Goal: Answer question/provide support

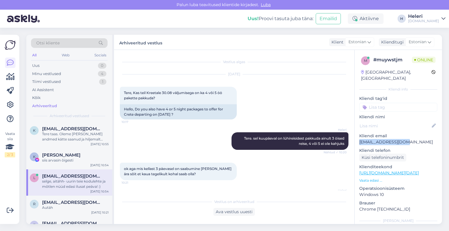
scroll to position [57, 0]
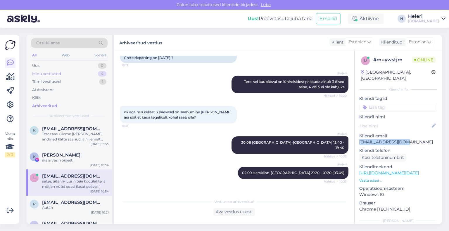
click at [48, 71] on div "Minu vestlused" at bounding box center [46, 74] width 29 height 6
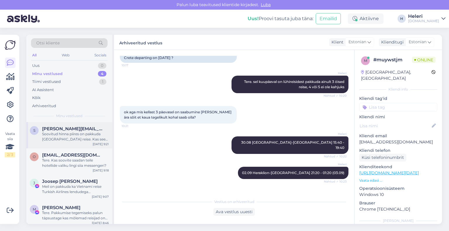
click at [68, 134] on div "Soovitud hinna piires on pakkuda [GEOGRAPHIC_DATA] reise. Kas see sihtkoht sobi…" at bounding box center [75, 137] width 67 height 11
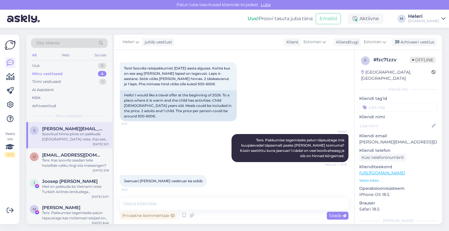
scroll to position [0, 0]
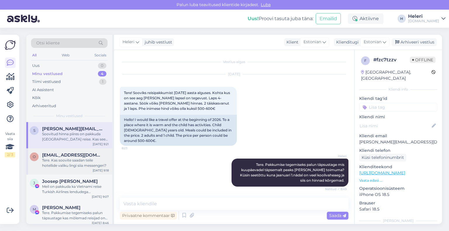
click at [59, 162] on div "Tere. Kas soovite saadan teile hotellide valiku lingi siia messengeri?" at bounding box center [75, 163] width 67 height 11
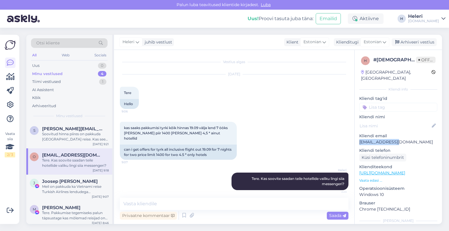
drag, startPoint x: 359, startPoint y: 135, endPoint x: 401, endPoint y: 135, distance: 42.1
click at [405, 139] on p "[EMAIL_ADDRESS][DOMAIN_NAME]" at bounding box center [398, 142] width 78 height 6
copy p "[EMAIL_ADDRESS][DOMAIN_NAME]"
click at [67, 72] on div "Minu vestlused 4" at bounding box center [69, 74] width 77 height 8
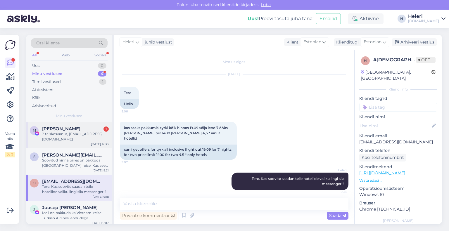
click at [73, 139] on div "2 täiskasvanut, [EMAIL_ADDRESS][DOMAIN_NAME]" at bounding box center [75, 137] width 67 height 11
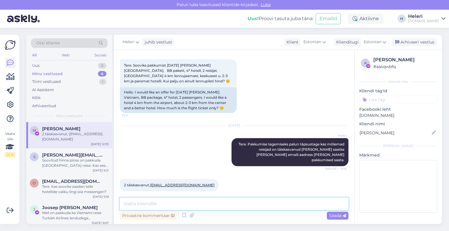
click at [236, 204] on textarea at bounding box center [234, 204] width 229 height 12
type textarea "tänan, saadame pakkumised emailile tänase päeva jooksul"
click at [338, 214] on span "Saada" at bounding box center [337, 215] width 17 height 5
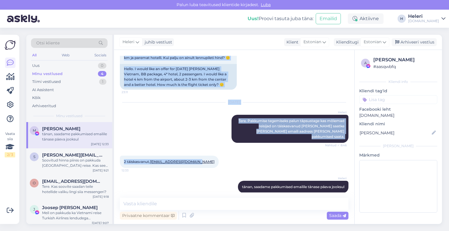
scroll to position [53, 0]
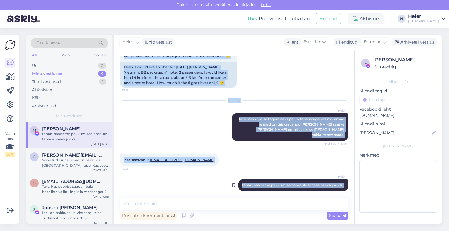
drag, startPoint x: 146, startPoint y: 96, endPoint x: 338, endPoint y: 181, distance: 209.6
click at [341, 183] on div "Vestlus algas [DATE] Tere. Sooviks pakkumist [DATE] [PERSON_NAME] [GEOGRAPHIC_D…" at bounding box center [237, 124] width 234 height 137
copy div "Tere. Sooviks pakkumist [DATE] [PERSON_NAME] [GEOGRAPHIC_DATA], BB pakett, 4* h…"
click at [414, 42] on div "Arhiveeri vestlus" at bounding box center [414, 42] width 45 height 8
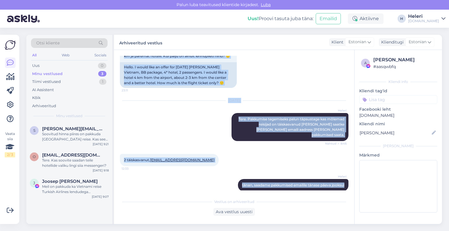
click at [205, 177] on div "Heleri tänan, saadame pakkumised emailile tänase päeva jooksul Nähtud ✓ 12:40" at bounding box center [234, 185] width 229 height 25
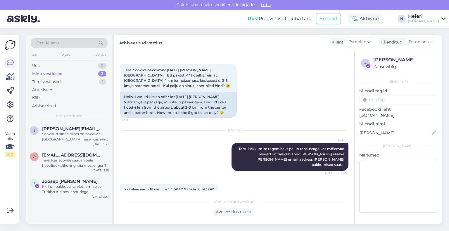
scroll to position [0, 0]
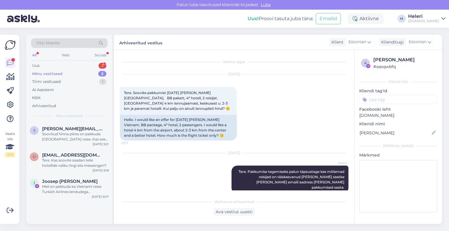
drag, startPoint x: 65, startPoint y: 65, endPoint x: 65, endPoint y: 72, distance: 7.0
click at [65, 66] on div "Uus 2" at bounding box center [69, 66] width 77 height 8
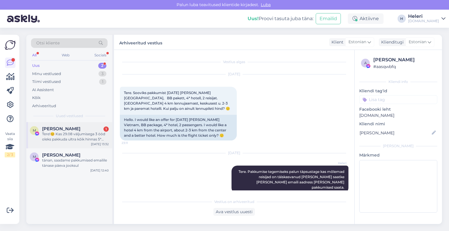
click at [71, 135] on div "Tere!😊 Kas 29.08 väljumisega 3 ööd oleks pakkuda ultra kõik hinnas 5* hotelle s…" at bounding box center [75, 137] width 67 height 11
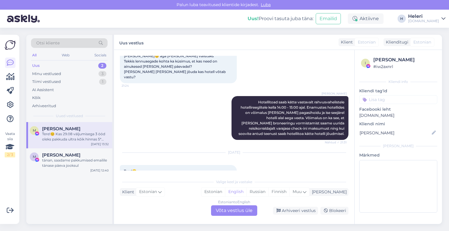
scroll to position [3667, 0]
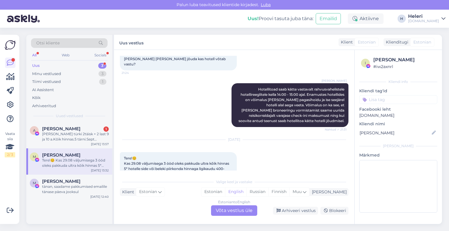
click at [239, 210] on div "Estonian to English Võta vestlus üle" at bounding box center [234, 210] width 46 height 11
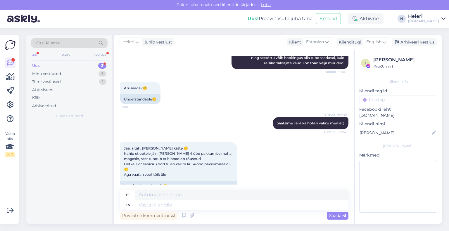
scroll to position [3992, 0]
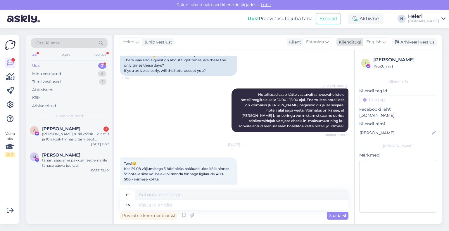
click at [375, 40] on span "English" at bounding box center [373, 42] width 15 height 6
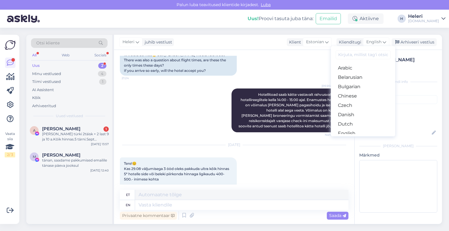
click at [351, 138] on link "Estonian" at bounding box center [363, 142] width 64 height 9
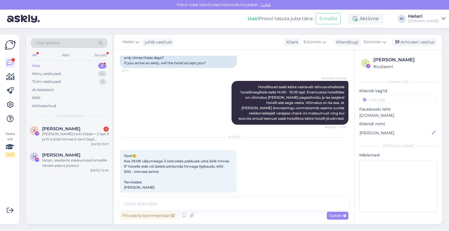
scroll to position [4012, 0]
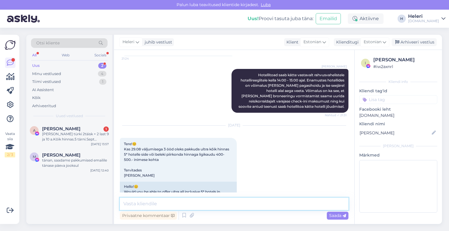
click at [202, 203] on textarea at bounding box center [234, 204] width 229 height 12
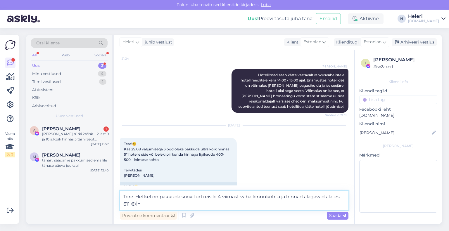
click at [266, 198] on textarea "Tere. Hetkel on pakkuda soovitud reisile 4 viimast vaba lennukohta ja hinnad al…" at bounding box center [234, 200] width 229 height 19
click at [285, 200] on textarea "Tere. Hetkel on pakkuda soovitud reisile 4 viimast vaba lennukohta ja hinnad al…" at bounding box center [234, 200] width 229 height 19
click at [130, 205] on textarea "Tere. Hetkel on pakkuda soovitud reisile 4 viimast vaba lennukohta ja 5* hotell…" at bounding box center [234, 200] width 229 height 19
type textarea "Tere. Hetkel on pakkuda soovitud reisile 4 viimast vaba lennukohta ja 5* hotell…"
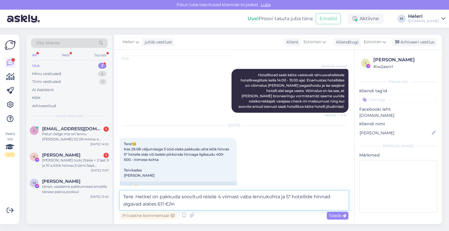
click at [177, 204] on textarea "Tere. Hetkel on pakkuda soovitud reisile 4 viimast vaba lennukohta ja 5* hotell…" at bounding box center [234, 200] width 229 height 19
click at [340, 215] on span "Saada" at bounding box center [337, 215] width 17 height 5
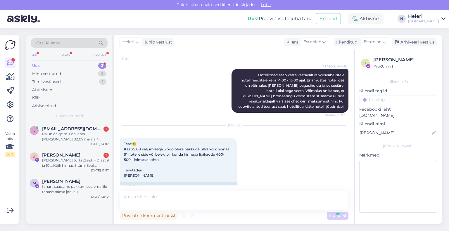
scroll to position [4042, 0]
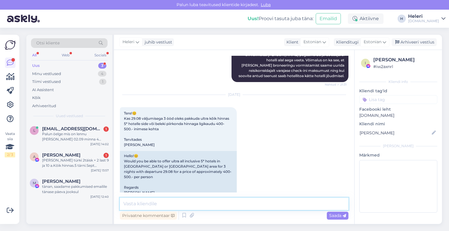
click at [196, 205] on textarea at bounding box center [234, 204] width 229 height 12
click at [195, 203] on textarea at bounding box center [234, 204] width 229 height 12
type textarea "kas soovite hotellivalikut?"
click at [340, 214] on span "Saada" at bounding box center [337, 215] width 17 height 5
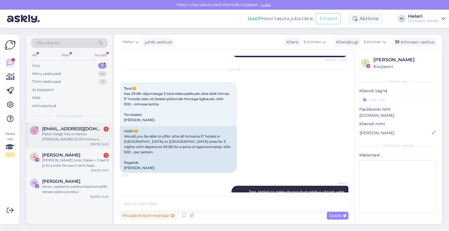
click at [67, 137] on div "Palun öelge mis on lennu [PERSON_NAME] 02.09 minna 4 ööbimisega reisile" at bounding box center [75, 137] width 67 height 11
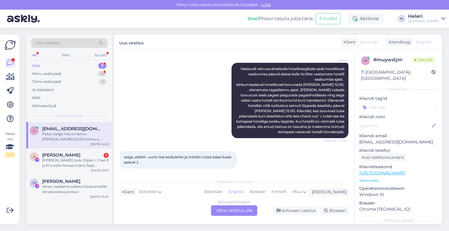
scroll to position [312, 0]
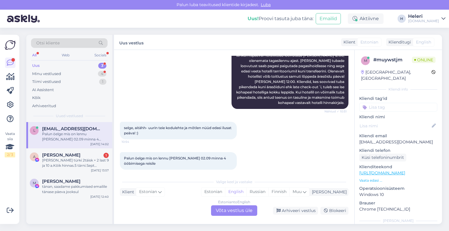
click at [235, 211] on div "Estonian to English Võta vestlus üle" at bounding box center [234, 210] width 46 height 11
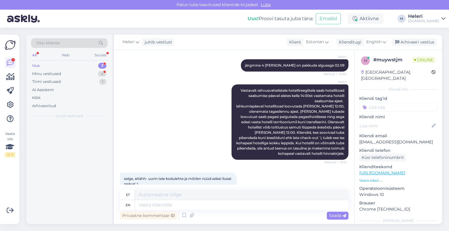
scroll to position [368, 0]
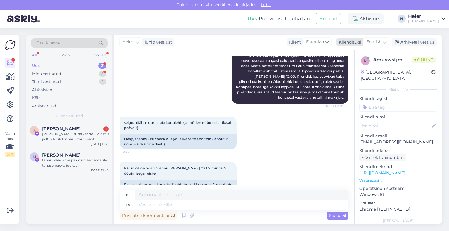
click at [374, 44] on span "English" at bounding box center [373, 42] width 15 height 6
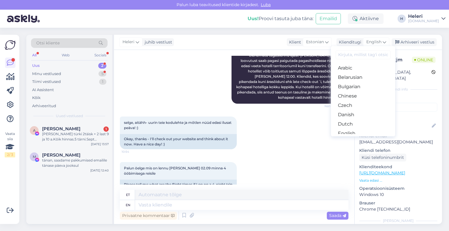
click at [346, 138] on link "Estonian" at bounding box center [363, 142] width 64 height 9
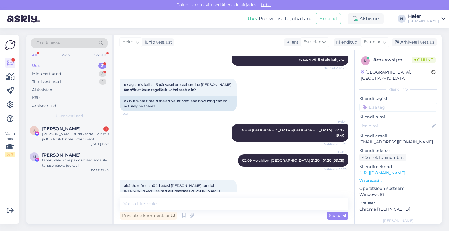
scroll to position [134, 0]
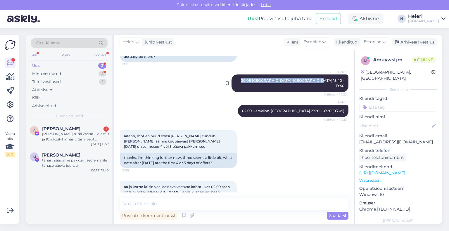
drag, startPoint x: 277, startPoint y: 80, endPoint x: 333, endPoint y: 80, distance: 56.1
click at [341, 80] on div "Heleri 30.08 [GEOGRAPHIC_DATA]-[GEOGRAPHIC_DATA] 15:40 - 19:40 Nähtud ✓ 10:22" at bounding box center [289, 84] width 117 height 18
copy span "30.08 [GEOGRAPHIC_DATA]-[GEOGRAPHIC_DATA] 15:40 - 19:40"
drag, startPoint x: 211, startPoint y: 215, endPoint x: 179, endPoint y: 203, distance: 33.9
paste textarea "30.08 [GEOGRAPHIC_DATA]-[GEOGRAPHIC_DATA] 15:40 - 19:40"
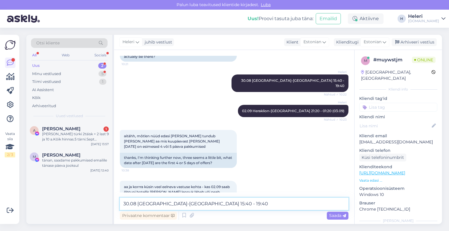
drag, startPoint x: 136, startPoint y: 202, endPoint x: 109, endPoint y: 204, distance: 27.3
click at [109, 204] on div "Otsi kliente All Web Socials Uus 2 Minu vestlused 5 Tiimi vestlused 1 AI Assist…" at bounding box center [234, 129] width 416 height 189
click at [181, 205] on textarea "02.09 [GEOGRAPHIC_DATA]-[GEOGRAPHIC_DATA] 15:40 - 19:40" at bounding box center [234, 204] width 229 height 12
type textarea "02.09 [GEOGRAPHIC_DATA]-[GEOGRAPHIC_DATA] 16:20 - 20:20"
click at [336, 217] on span "Saada" at bounding box center [337, 215] width 17 height 5
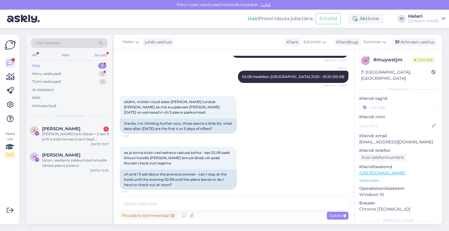
scroll to position [168, 0]
drag, startPoint x: 268, startPoint y: 72, endPoint x: 340, endPoint y: 72, distance: 72.5
click at [340, 72] on div "Heleri 02.09 Heraklion-[GEOGRAPHIC_DATA] 21:20 - 01:20 (03.09) Nähtud ✓ 10:23" at bounding box center [293, 77] width 110 height 12
copy span "02.09 Heraklion-[GEOGRAPHIC_DATA] 21:20 - 01:20 (03.09)"
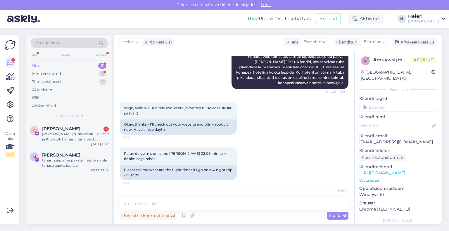
scroll to position [401, 0]
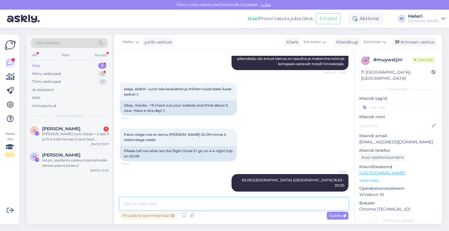
paste textarea "02.09 Heraklion-[GEOGRAPHIC_DATA] 21:20 - 01:20 (03.09)"
click at [128, 204] on textarea "02.09 Heraklion-[GEOGRAPHIC_DATA] 21:20 - 01:20 (03.09)" at bounding box center [234, 204] width 229 height 12
click at [182, 205] on textarea "06.09 [GEOGRAPHIC_DATA]-[GEOGRAPHIC_DATA] 21:20 - 01:20 (03.09)" at bounding box center [234, 204] width 229 height 12
click at [214, 205] on textarea "06.09 [GEOGRAPHIC_DATA]-[GEOGRAPHIC_DATA] 20:35 - 00:35 (03.09)" at bounding box center [234, 204] width 229 height 12
type textarea "06.09 Heraklion-[GEOGRAPHIC_DATA] 20:35 - 00:35 (073.09)"
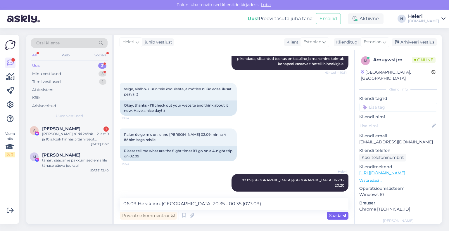
click at [340, 215] on span "Saada" at bounding box center [337, 215] width 17 height 5
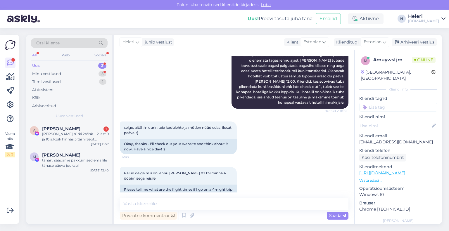
scroll to position [222, 0]
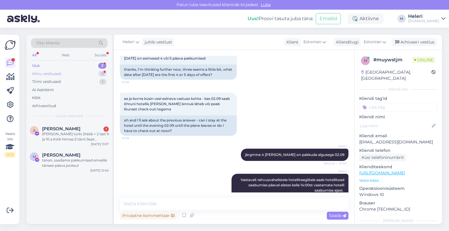
click at [67, 73] on div "Minu vestlused 5" at bounding box center [69, 74] width 77 height 8
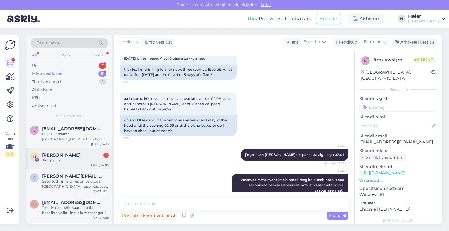
click at [77, 155] on div "[PERSON_NAME] 1" at bounding box center [75, 155] width 67 height 5
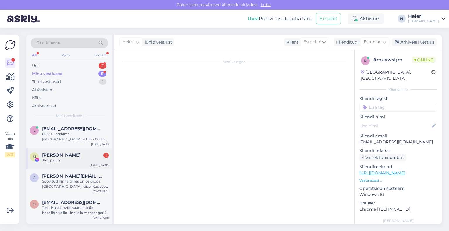
scroll to position [4002, 0]
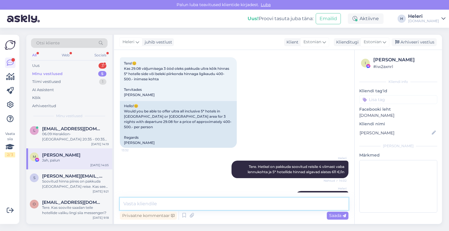
click at [187, 203] on textarea at bounding box center [234, 204] width 229 height 12
click at [156, 205] on textarea "palun saatke eoma email aadress [PERSON_NAME] hotellivaliku saata?" at bounding box center [234, 204] width 229 height 12
click at [157, 204] on textarea "palun saatke oma email aadress [PERSON_NAME] hotellivaliku saata?" at bounding box center [234, 204] width 229 height 12
click at [179, 205] on textarea "palun saatke oma email aadress [PERSON_NAME] hotellivaliku saata?" at bounding box center [234, 204] width 229 height 12
click at [123, 205] on textarea "palun saatke oma emaili aadress [PERSON_NAME] hotellivaliku saata?" at bounding box center [234, 204] width 229 height 12
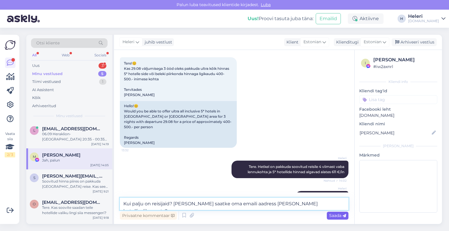
type textarea "Kui palju on reisijaid? [PERSON_NAME] saatke oma emaili aadress [PERSON_NAME] h…"
click at [341, 217] on span "Saada" at bounding box center [337, 215] width 17 height 5
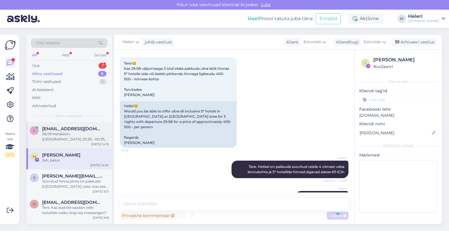
scroll to position [4032, 0]
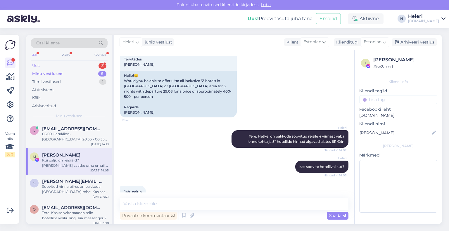
click at [53, 65] on div "Uus 3" at bounding box center [69, 66] width 77 height 8
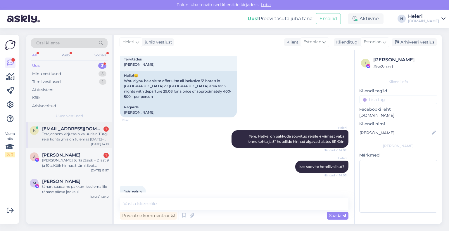
click at [61, 135] on div "Tere,ennem kirjutasin ka uurisin Türgi reisi kohta ,mis on tulemas [DATE]-[DATE…" at bounding box center [75, 137] width 67 height 11
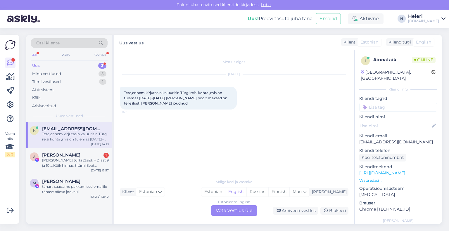
click at [234, 207] on div "Estonian to English Võta vestlus üle" at bounding box center [234, 210] width 46 height 11
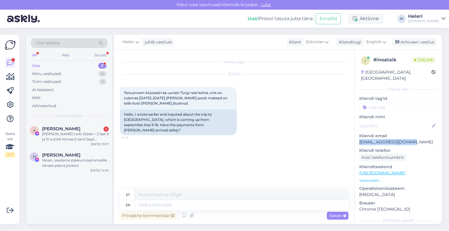
drag, startPoint x: 359, startPoint y: 136, endPoint x: 428, endPoint y: 135, distance: 68.7
click at [428, 139] on p "[EMAIL_ADDRESS][DOMAIN_NAME]" at bounding box center [398, 142] width 78 height 6
copy p "[EMAIL_ADDRESS][DOMAIN_NAME]"
click at [378, 44] on span "English" at bounding box center [373, 42] width 15 height 6
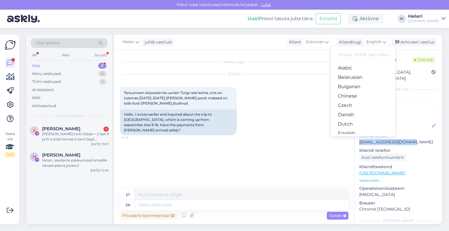
click at [358, 138] on link "Estonian" at bounding box center [363, 142] width 64 height 9
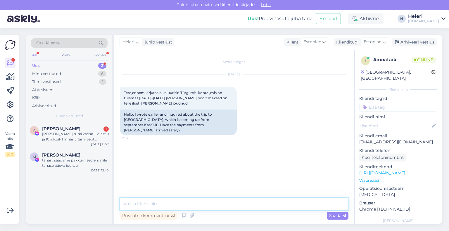
click at [174, 206] on textarea at bounding box center [234, 204] width 229 height 12
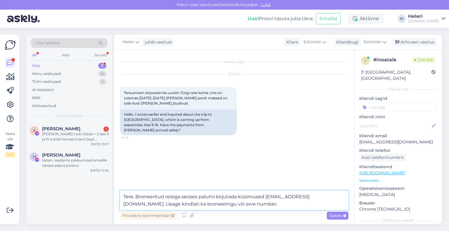
click at [215, 198] on textarea "Tere. Broneeritud reisiga seoses palumi kirjutada küsimused [EMAIL_ADDRESS][DOM…" at bounding box center [234, 200] width 229 height 19
click at [334, 198] on textarea "Tere. Broneeritud reisiga seoses palume kirjutada küsimused [EMAIL_ADDRESS][DOM…" at bounding box center [234, 200] width 229 height 19
drag, startPoint x: 146, startPoint y: 204, endPoint x: 150, endPoint y: 207, distance: 4.0
click at [150, 207] on textarea "Tere. Broneeritud reisiga seoses palume kirjutada küsimused [EMAIL_ADDRESS][DOM…" at bounding box center [234, 200] width 229 height 19
type textarea "Tere. Broneeritud reisiga seoses palume kirjutada küsimused [EMAIL_ADDRESS][DOM…"
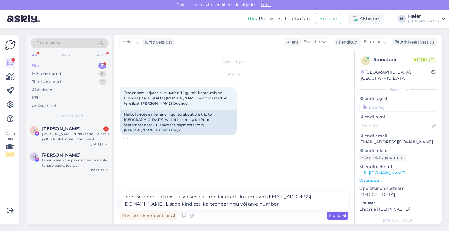
click at [338, 214] on span "Saada" at bounding box center [337, 215] width 17 height 5
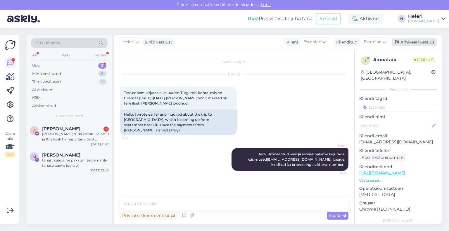
click at [423, 41] on div "Arhiveeri vestlus" at bounding box center [414, 42] width 45 height 8
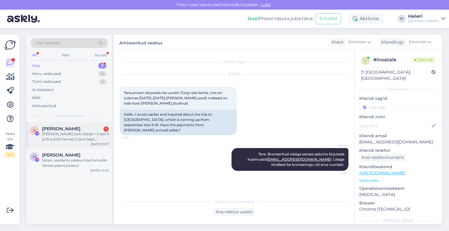
click at [77, 132] on div "[PERSON_NAME] türki 2täisk + 2 last 9 ja 10 a.Kõik hinnas.5 tärni.Sept [PERSON_…" at bounding box center [75, 137] width 67 height 11
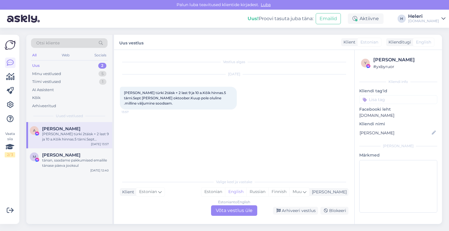
click at [231, 211] on div "Estonian to English Võta vestlus üle" at bounding box center [234, 210] width 46 height 11
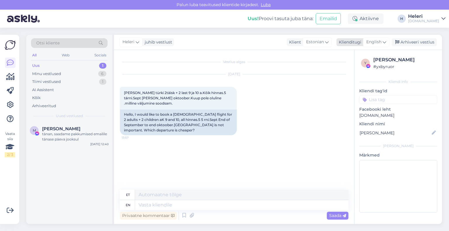
click at [373, 41] on span "English" at bounding box center [373, 42] width 15 height 6
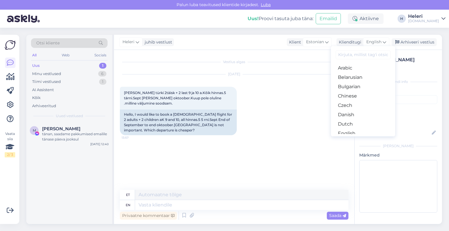
click at [349, 138] on link "Estonian" at bounding box center [363, 142] width 64 height 9
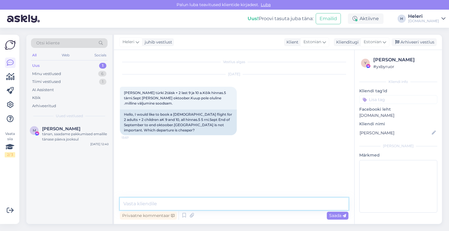
click at [186, 205] on textarea at bounding box center [234, 204] width 229 height 12
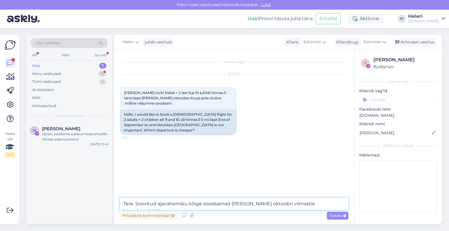
click at [329, 204] on textarea "Tere. Soovitud ajavahemiku kõige soodsamad [PERSON_NAME] oktoobri viimastle kuu…" at bounding box center [234, 204] width 229 height 12
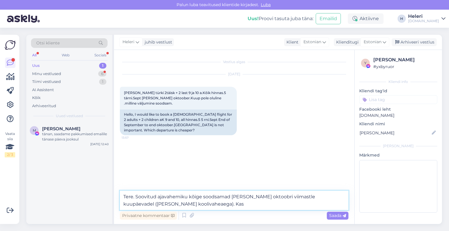
click at [196, 205] on textarea "Tere. Soovitud ajavahemiku kõige soodsamad [PERSON_NAME] oktoobri viimastle kuu…" at bounding box center [234, 200] width 229 height 19
type textarea "Tere. Soovitud ajavahemiku kõige soodsamad [PERSON_NAME] oktoobri viimastle kuu…"
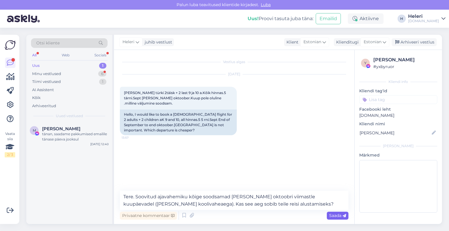
click at [337, 214] on span "Saada" at bounding box center [337, 215] width 17 height 5
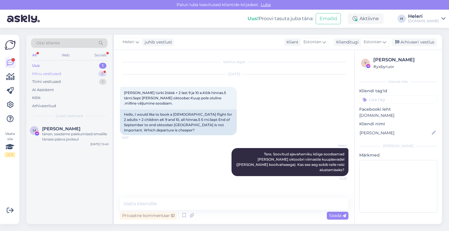
click at [56, 71] on div "Minu vestlused" at bounding box center [46, 74] width 29 height 6
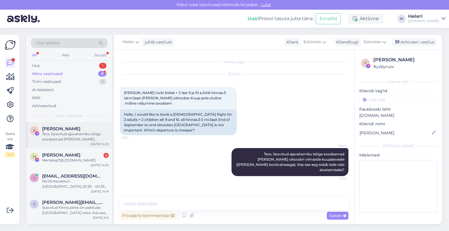
click at [77, 139] on div "Tere. Soovitud ajavahemiku kõige soodsamad [PERSON_NAME] oktoobri viimastle kuu…" at bounding box center [75, 137] width 67 height 11
click at [79, 153] on div "[PERSON_NAME] 2" at bounding box center [75, 155] width 67 height 5
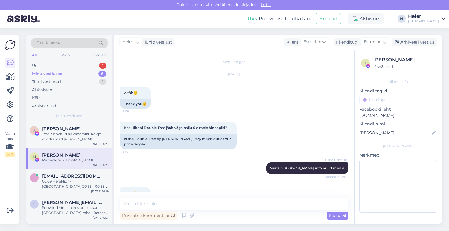
scroll to position [3987, 0]
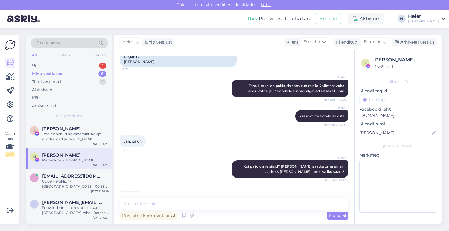
drag, startPoint x: 123, startPoint y: 181, endPoint x: 157, endPoint y: 180, distance: 34.5
click at [168, 216] on div "Merlekap7@ [DOMAIN_NAME] 14:23" at bounding box center [150, 222] width 61 height 12
copy span "Merlekap7@ [DOMAIN_NAME]"
click at [158, 206] on textarea at bounding box center [234, 204] width 229 height 12
click at [159, 205] on textarea at bounding box center [234, 204] width 229 height 12
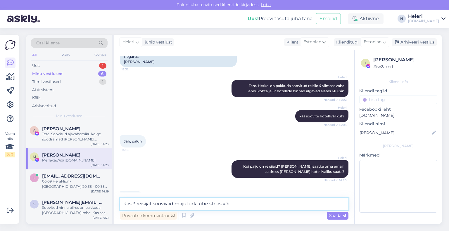
click at [210, 205] on textarea "Kas 3 reisijat soovivad majutuda ühe stoas või" at bounding box center [234, 204] width 229 height 12
click at [242, 205] on textarea "Kas 3 reisijat soovivad majutuda ühes toas või" at bounding box center [234, 204] width 229 height 12
click at [249, 204] on textarea "Kas 3 reisijat soovivad majutuda ühes toas või kõi erakldi tubades?" at bounding box center [234, 204] width 229 height 12
click at [237, 205] on textarea "Kas 3 reisijat soovivad majutuda ühes toas või kõi eraldi tubades?" at bounding box center [234, 204] width 229 height 12
type textarea "Kas 3 reisijat soovivad majutuda ühes toas või kõik eraldi tubades?"
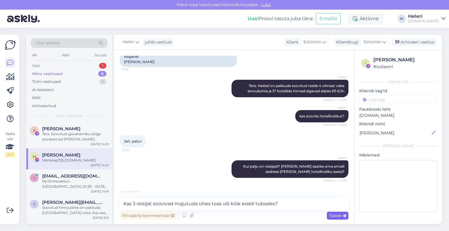
click at [331, 215] on span "Saada" at bounding box center [337, 215] width 17 height 5
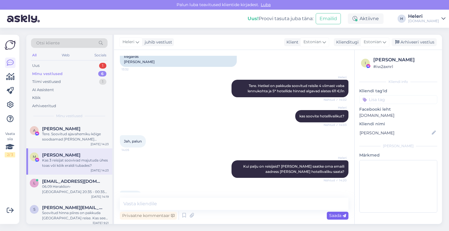
scroll to position [4018, 0]
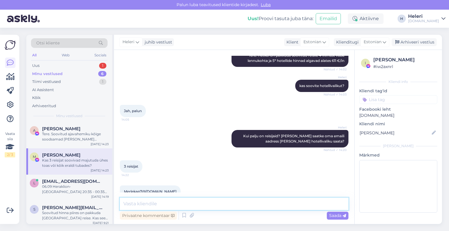
click at [153, 209] on textarea at bounding box center [234, 204] width 229 height 12
type textarea "kas kõik on täiskasvanud?"
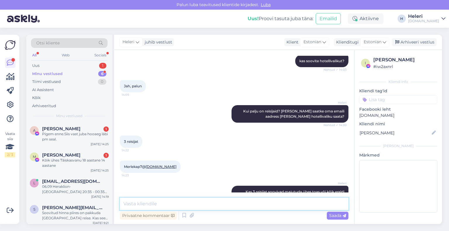
scroll to position [4084, 0]
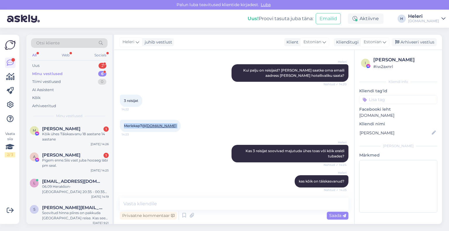
drag, startPoint x: 123, startPoint y: 82, endPoint x: 175, endPoint y: 82, distance: 51.4
click at [175, 120] on div "Merlekap7@ [DOMAIN_NAME] 14:23" at bounding box center [150, 126] width 61 height 12
copy div "Merlekap7@ [DOMAIN_NAME] 14:23"
click at [161, 204] on textarea at bounding box center [234, 204] width 229 height 12
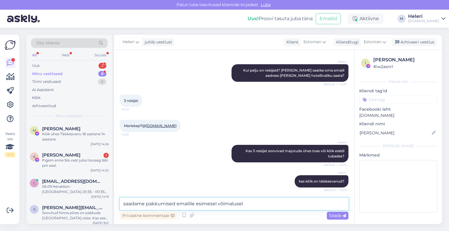
click at [123, 203] on textarea "saadame pakkumised emailile esimesel võimalusel" at bounding box center [234, 204] width 229 height 12
click at [193, 204] on textarea "tänan, saadame pakkumised emailile esimesel võimalusel" at bounding box center [234, 204] width 229 height 12
drag, startPoint x: 266, startPoint y: 205, endPoint x: 308, endPoint y: 208, distance: 42.5
click at [267, 205] on textarea "tänan, saadame pakkumised emailile esimesel võimalusel" at bounding box center [234, 204] width 229 height 12
type textarea "tänan, saadame pakkumised emailile esimesel võimalusel"
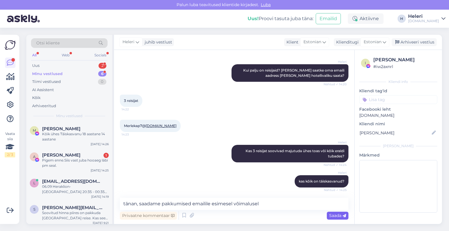
click at [337, 215] on span "Saada" at bounding box center [337, 215] width 17 height 5
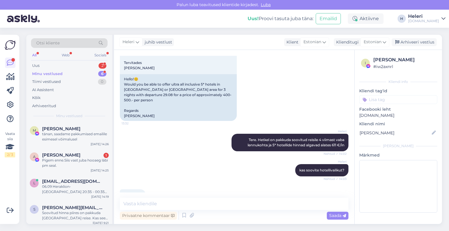
scroll to position [3904, 0]
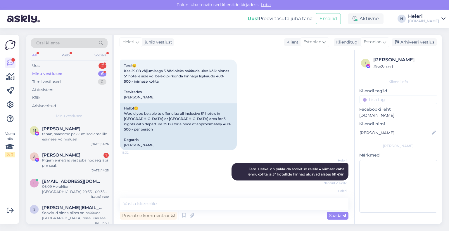
click at [387, 132] on div "[PERSON_NAME]" at bounding box center [398, 132] width 78 height 9
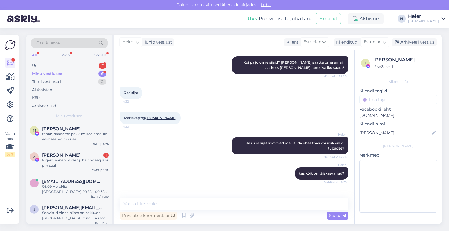
scroll to position [4109, 0]
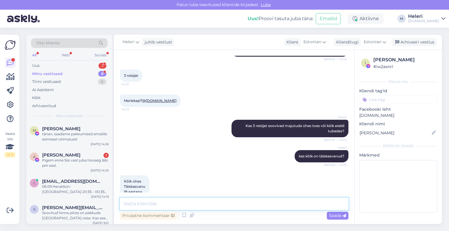
click at [213, 205] on textarea at bounding box center [234, 204] width 229 height 12
type textarea "n"
click at [207, 199] on textarea "näen hetkel , et oleme Teile" at bounding box center [234, 204] width 229 height 12
click at [230, 205] on textarea "näen hetkel , et oleme Teile üleeile saatnud" at bounding box center [234, 204] width 229 height 12
drag, startPoint x: 152, startPoint y: 205, endPoint x: 136, endPoint y: 204, distance: 15.8
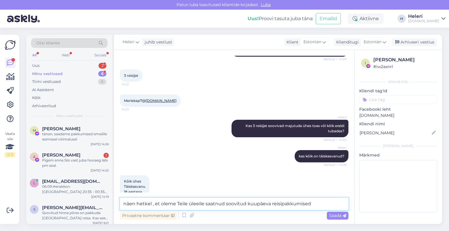
click at [136, 204] on textarea "näen hetkel , et oleme Teile üleeile saatnud soovitud kuupäeva reisipakkumised" at bounding box center [234, 204] width 229 height 12
click at [295, 204] on textarea "näen, et oleme Teile üleeile saatnud soovitud kuupäeva reisipakkumised" at bounding box center [234, 204] width 229 height 12
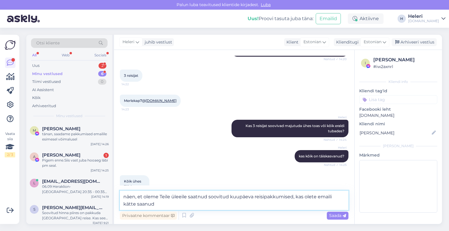
type textarea "näen, et oleme Teile üleeile saatnud soovitud kuupäeva reisipakkumised, kas ole…"
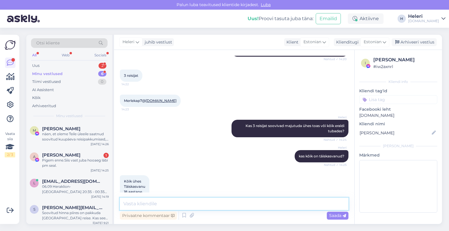
scroll to position [4139, 0]
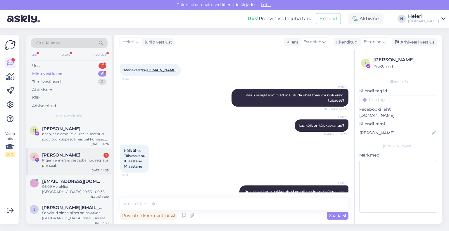
click at [79, 163] on div "Pigem enne.Siis vast juba hooaeg läbi pm seal." at bounding box center [75, 163] width 67 height 11
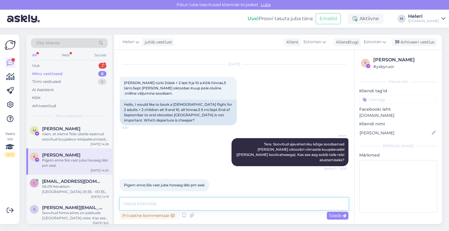
click at [202, 205] on textarea at bounding box center [234, 204] width 229 height 12
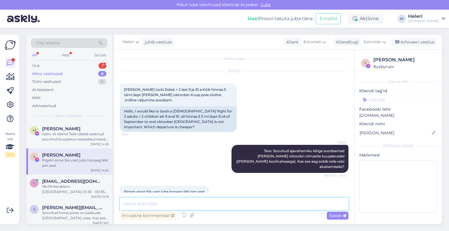
scroll to position [0, 0]
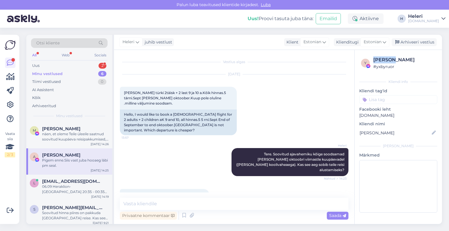
drag, startPoint x: 373, startPoint y: 58, endPoint x: 400, endPoint y: 58, distance: 26.6
click at [401, 58] on div "y [PERSON_NAME] # yxbyruor" at bounding box center [398, 62] width 75 height 13
copy div "[PERSON_NAME]"
click at [181, 203] on textarea at bounding box center [234, 204] width 229 height 12
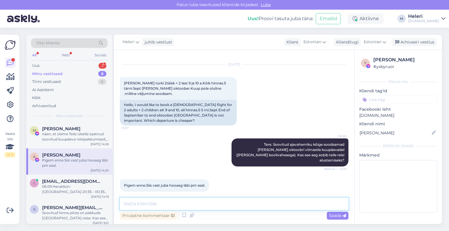
click at [183, 201] on textarea at bounding box center [234, 204] width 229 height 12
click at [152, 204] on textarea "Hästi. Kuna hotellivalik" at bounding box center [234, 204] width 229 height 12
click at [203, 207] on textarea "Hästi. Kuna Türgi hotellivalik" at bounding box center [234, 204] width 229 height 12
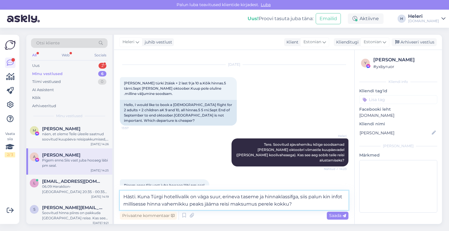
drag, startPoint x: 197, startPoint y: 198, endPoint x: 207, endPoint y: 198, distance: 9.6
click at [210, 200] on textarea "Hästi. Kuna Türgi hotellivalik on väga suur, erineva taseme ja hinnaklassifga, …" at bounding box center [234, 200] width 229 height 19
click at [281, 196] on textarea "Hästi. Kuna Türgi hotellivalik on suur, erineva taseme ja hinnaklassifga, siis …" at bounding box center [234, 200] width 229 height 19
click at [312, 198] on textarea "Hästi. Kuna Türgi hotellivalik on suur, erineva taseme ja hinnaklassiga, siis p…" at bounding box center [234, 200] width 229 height 19
click at [314, 198] on textarea "Hästi. Kuna Türgi hotellivalik on suur, erineva taseme ja hinnaklassiga, siis p…" at bounding box center [234, 200] width 229 height 19
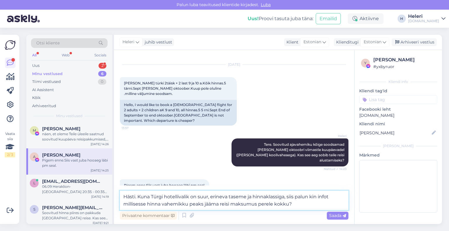
drag, startPoint x: 317, startPoint y: 197, endPoint x: 312, endPoint y: 197, distance: 4.1
click at [312, 197] on textarea "Hästi. Kuna Türgi hotellivalik on suur, erineva taseme ja hinnaklassiga, siis p…" at bounding box center [234, 200] width 229 height 19
type textarea "Hästi. Kuna Türgi hotellivalik on suur, erineva taseme ja hinnaklassiga, siis […"
click at [301, 205] on textarea "Hästi. Kuna Türgi hotellivalik on suur, erineva taseme ja hinnaklassiga, siis […" at bounding box center [234, 200] width 229 height 19
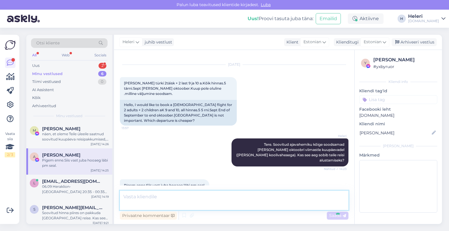
scroll to position [46, 0]
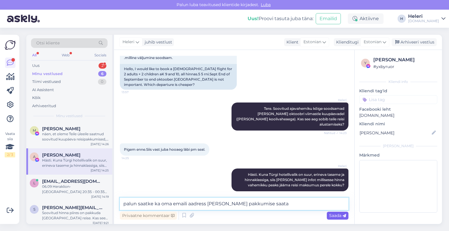
type textarea "palun saatke ka oma emaili aadress [PERSON_NAME] pakkumise saata"
click at [335, 215] on span "Saada" at bounding box center [337, 215] width 17 height 5
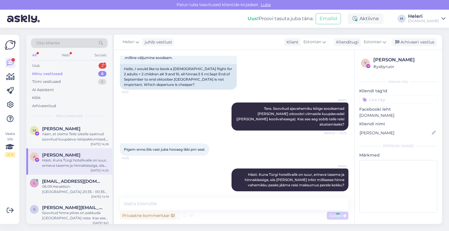
scroll to position [76, 0]
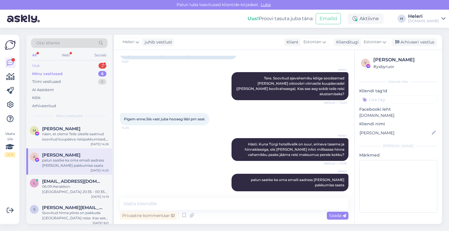
click at [57, 66] on div "Uus 2" at bounding box center [69, 66] width 77 height 8
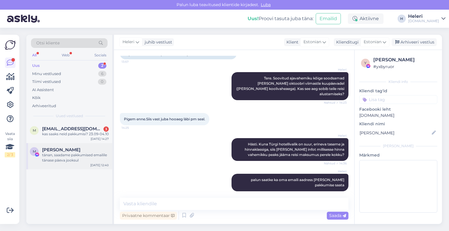
click at [76, 153] on div "tänan, saadame pakkumised emailile tänase päeva jooksul" at bounding box center [75, 158] width 67 height 11
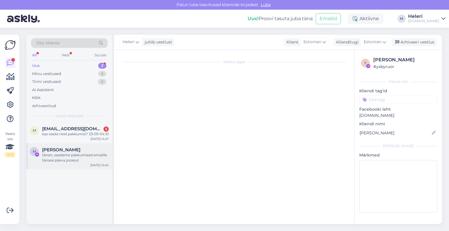
scroll to position [74, 0]
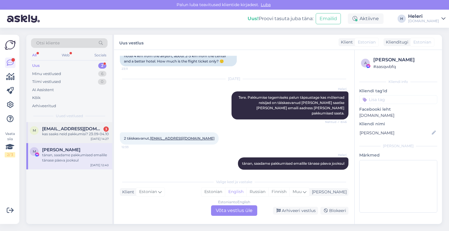
click at [67, 129] on span "[EMAIL_ADDRESS][DOMAIN_NAME]" at bounding box center [72, 128] width 61 height 5
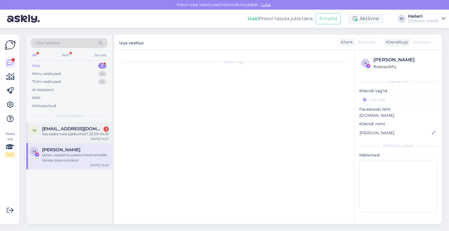
scroll to position [1524, 0]
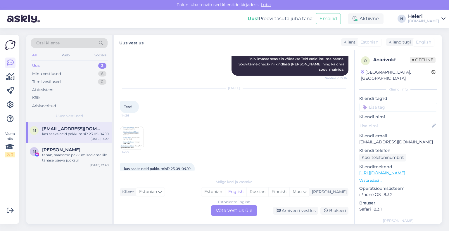
click at [133, 130] on img at bounding box center [131, 137] width 23 height 23
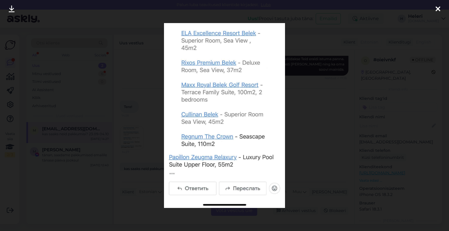
click at [437, 6] on icon at bounding box center [437, 10] width 5 height 8
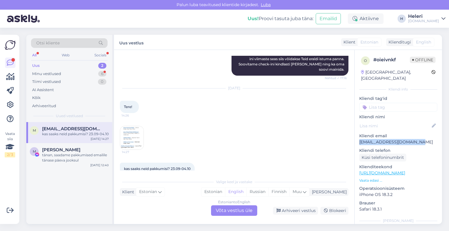
drag, startPoint x: 359, startPoint y: 136, endPoint x: 430, endPoint y: 137, distance: 71.0
click at [448, 139] on div "Otsi kliente All Web Socials Uus 2 Minu vestlused 6 Tiimi vestlused 0 AI Assist…" at bounding box center [236, 129] width 426 height 203
copy p "[EMAIL_ADDRESS][DOMAIN_NAME]"
drag, startPoint x: 173, startPoint y: 157, endPoint x: 191, endPoint y: 158, distance: 17.9
click at [193, 163] on div "kas saaks neid pakkumisi? 23.09-04.10 14:27" at bounding box center [157, 169] width 75 height 12
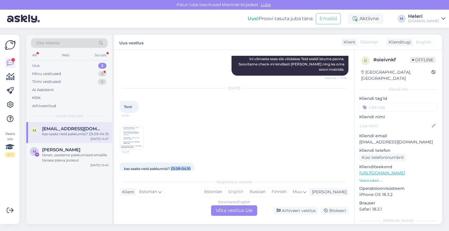
copy span "23.09-04.10"
click at [240, 209] on div "Estonian to English Võta vestlus üle" at bounding box center [234, 210] width 46 height 11
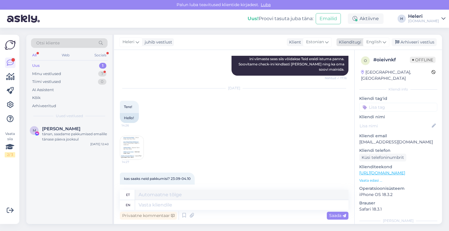
click at [379, 43] on span "English" at bounding box center [373, 42] width 15 height 6
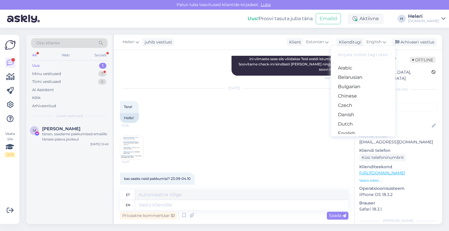
click at [350, 138] on link "Estonian" at bounding box center [363, 142] width 64 height 9
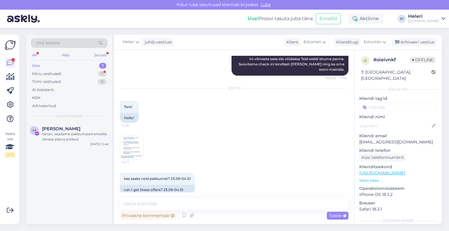
scroll to position [1697, 0]
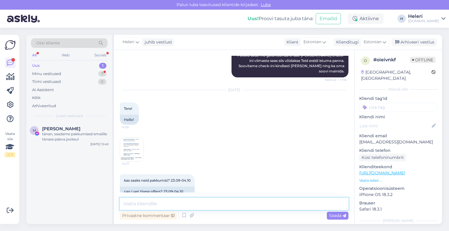
click at [184, 204] on textarea at bounding box center [234, 204] width 229 height 12
paste textarea "23.09-04.10"
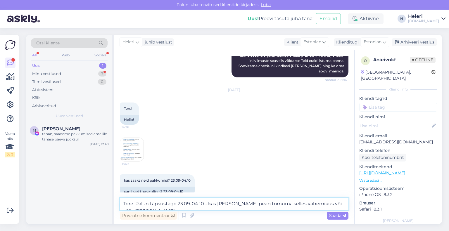
drag, startPoint x: 310, startPoint y: 204, endPoint x: 332, endPoint y: 204, distance: 22.2
click at [332, 204] on textarea "Tere. Palun täpsustage 23.09-04.10 - kas [PERSON_NAME] peab tomuma selles vahem…" at bounding box center [234, 204] width 229 height 12
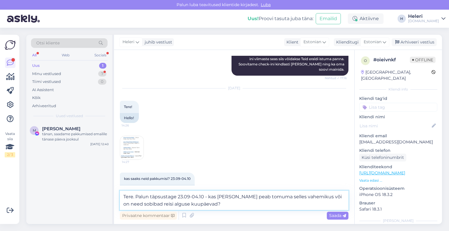
click at [134, 204] on textarea "Tere. Palun täpsustage 23.09-04.10 - kas [PERSON_NAME] peab tomuma selles vahem…" at bounding box center [234, 200] width 229 height 19
click at [209, 205] on textarea "Tere. Palun täpsustage 23.09-04.10 - kas [PERSON_NAME] peab tomuma selles vahem…" at bounding box center [234, 200] width 229 height 19
type textarea "Tere. Palun täpsustage 23.09-04.10 - kas [PERSON_NAME] peab tomuma selles vahem…"
click at [340, 215] on span "Saada" at bounding box center [337, 215] width 17 height 5
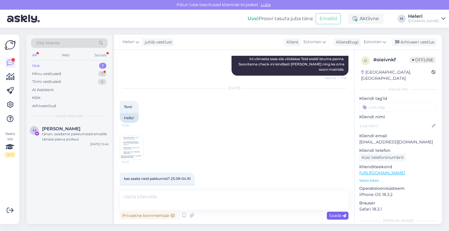
scroll to position [1733, 0]
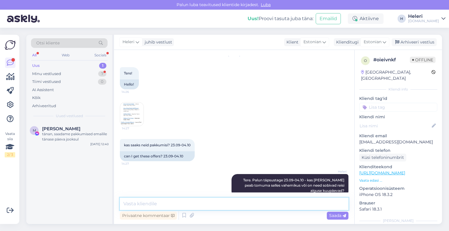
click at [261, 206] on textarea at bounding box center [234, 204] width 229 height 12
type textarea "Kui palju on reisijaid?"
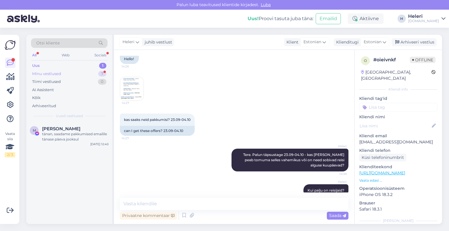
click at [58, 72] on div "Minu vestlused" at bounding box center [46, 74] width 29 height 6
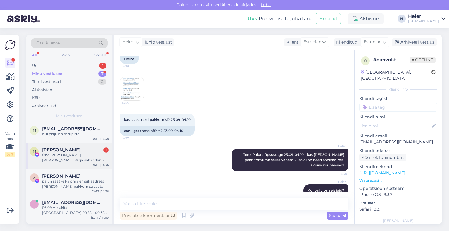
click at [75, 158] on div "Ühe [PERSON_NAME] [PERSON_NAME], Väga vabandan kui on saadetud ja ma pole reage…" at bounding box center [75, 158] width 67 height 11
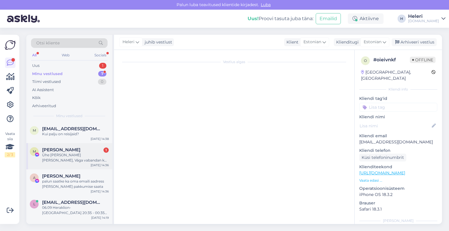
scroll to position [3974, 0]
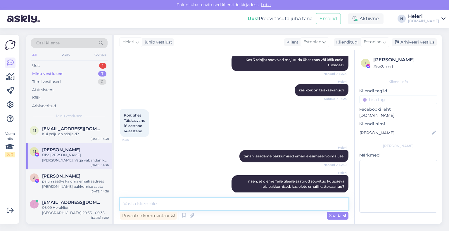
click at [193, 204] on textarea at bounding box center [234, 204] width 229 height 12
type textarea "jaa, 19.08 on 2 pakkumist saadetud, [PERSON_NAME] 19:49 ja 21:41"
click at [340, 216] on span "Saada" at bounding box center [337, 215] width 17 height 5
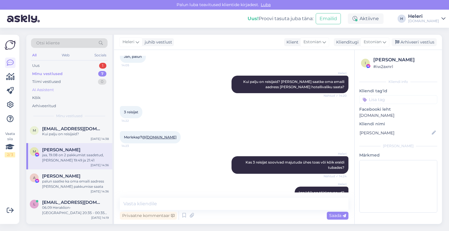
scroll to position [3853, 0]
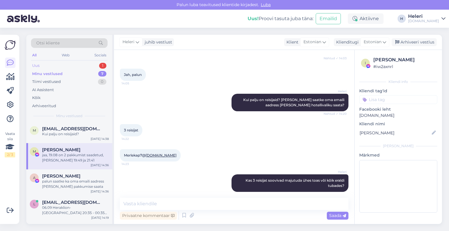
click at [68, 65] on div "Uus 1" at bounding box center [69, 66] width 77 height 8
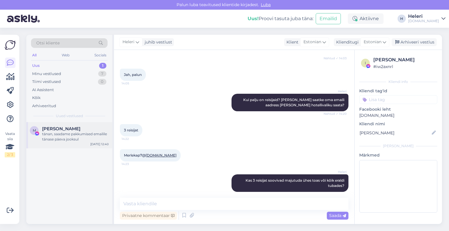
click at [65, 132] on div "tänan, saadame pakkumised emailile tänase päeva jooksul" at bounding box center [75, 137] width 67 height 11
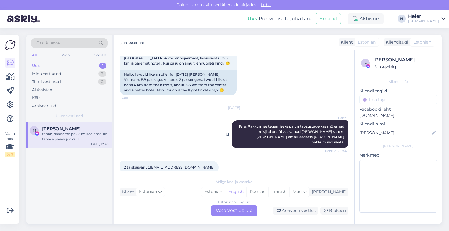
scroll to position [74, 0]
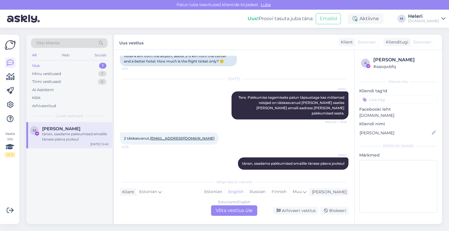
click at [229, 208] on div "Estonian to English Võta vestlus üle" at bounding box center [234, 210] width 46 height 11
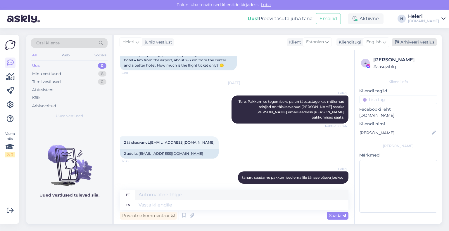
click at [406, 41] on div "Arhiveeri vestlus" at bounding box center [414, 42] width 45 height 8
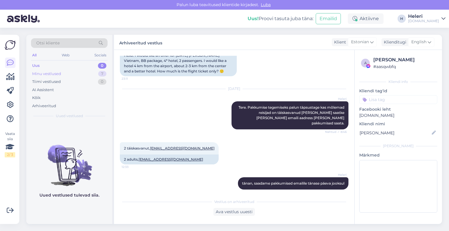
click at [69, 76] on div "Minu vestlused 7" at bounding box center [69, 74] width 77 height 8
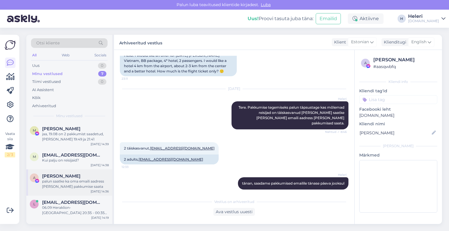
scroll to position [77, 0]
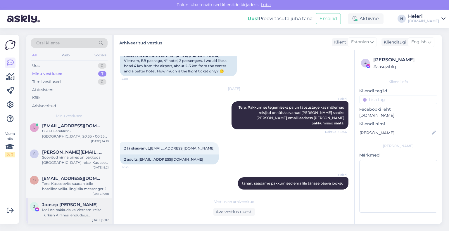
click at [64, 210] on div "Meil on pakkuda ka Vietnami reise Turkish Airlines lendudega (ümberistumisega […" at bounding box center [75, 212] width 67 height 11
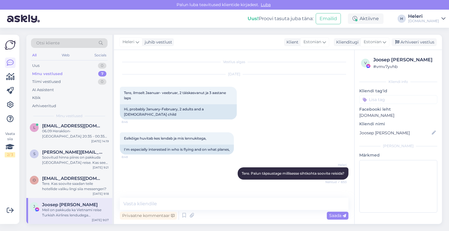
scroll to position [151, 0]
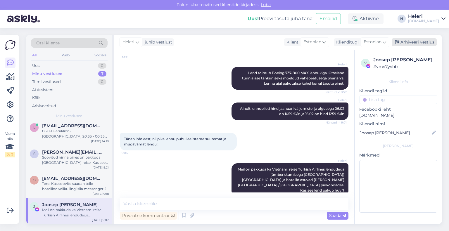
click at [408, 40] on div "Arhiveeri vestlus" at bounding box center [414, 42] width 45 height 8
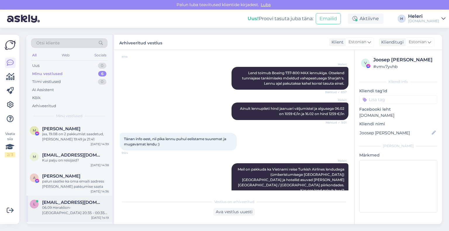
click at [67, 202] on span "[EMAIL_ADDRESS][DOMAIN_NAME]" at bounding box center [72, 202] width 61 height 5
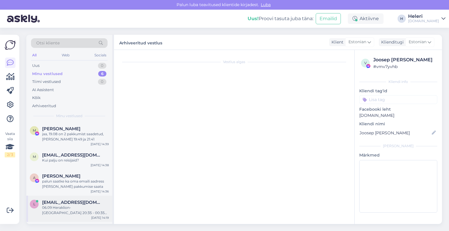
scroll to position [427, 0]
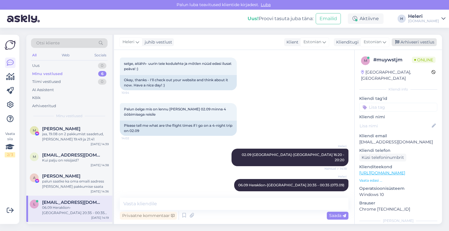
click at [412, 42] on div "Arhiveeri vestlus" at bounding box center [414, 42] width 45 height 8
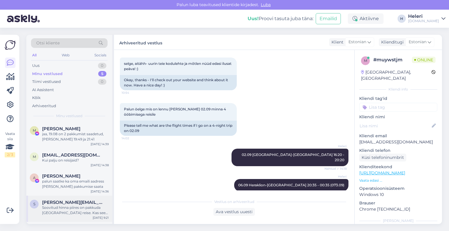
click at [69, 202] on span "[PERSON_NAME][EMAIL_ADDRESS][DOMAIN_NAME]" at bounding box center [72, 202] width 61 height 5
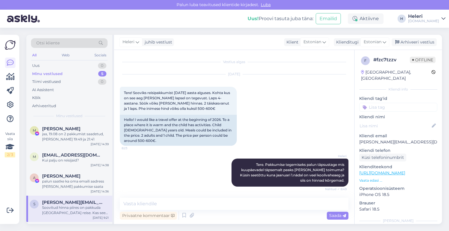
scroll to position [51, 0]
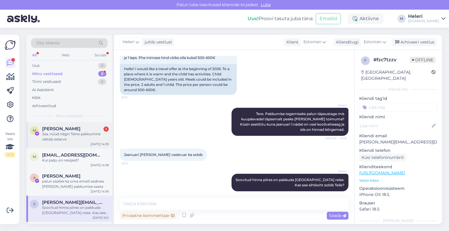
click at [52, 137] on div "Jaa, nüüd nägin Teine pakkumine ületab eelarve" at bounding box center [75, 137] width 67 height 11
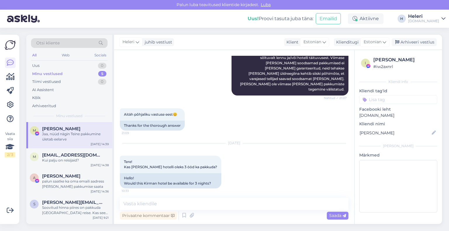
scroll to position [3927, 0]
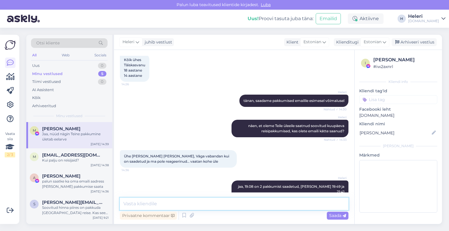
click at [208, 206] on textarea at bounding box center [234, 204] width 229 height 12
click at [120, 204] on textarea at bounding box center [234, 204] width 229 height 12
click at [130, 204] on textarea at bounding box center [234, 204] width 229 height 12
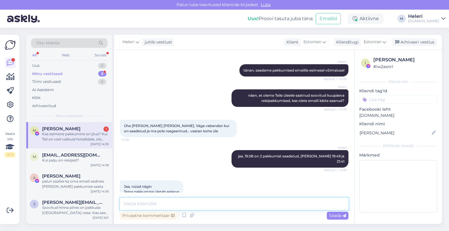
click at [172, 200] on textarea at bounding box center [234, 204] width 229 height 12
click at [173, 200] on textarea at bounding box center [234, 204] width 229 height 12
type textarea "p"
click at [152, 205] on textarea at bounding box center [234, 204] width 229 height 12
click at [146, 202] on textarea "palun" at bounding box center [234, 204] width 229 height 12
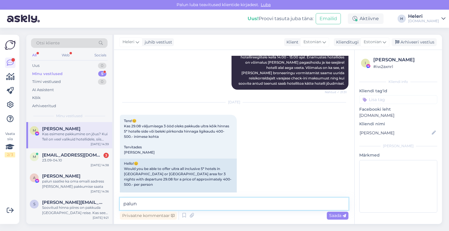
scroll to position [3519, 0]
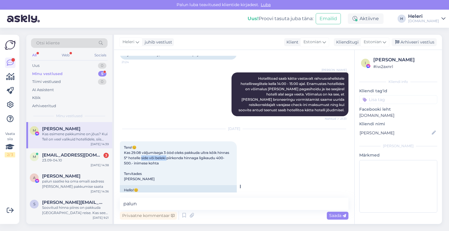
drag, startPoint x: 141, startPoint y: 126, endPoint x: 167, endPoint y: 128, distance: 25.8
click at [167, 145] on span "Tere!😊 Kas 29.08 väljumisega 3 ööd oleks pakkuda ultra kõik hinnas 5* hotelle s…" at bounding box center [177, 163] width 106 height 36
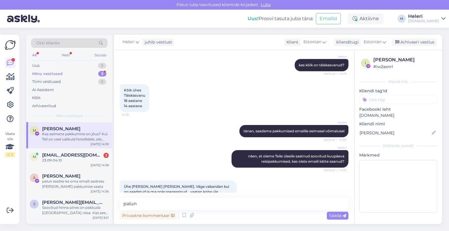
scroll to position [3957, 0]
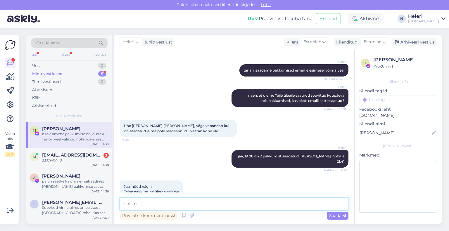
click at [146, 204] on textarea "palun" at bounding box center [234, 204] width 229 height 12
type textarea "p"
type textarea "T"
type textarea "p"
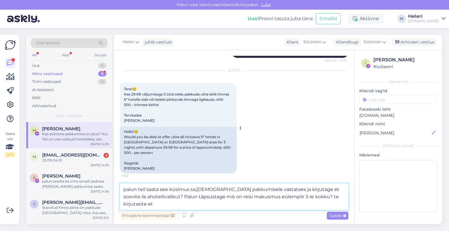
scroll to position [3490, 0]
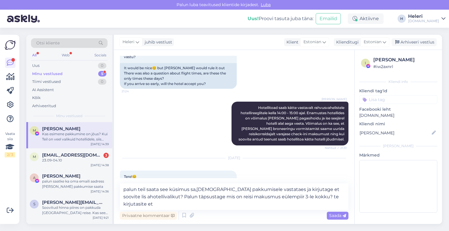
drag, startPoint x: 219, startPoint y: 154, endPoint x: 132, endPoint y: 162, distance: 87.7
click at [132, 174] on span "Tere!😊 Kas 29.08 väljumisega 3 ööd oleks pakkuda ultra kõik hinnas 5* hotelle s…" at bounding box center [177, 192] width 106 height 36
click at [197, 190] on textarea "palun teil saata see küsimus sa,[DEMOGRAPHIC_DATA] pakkumisele vastataes ja kir…" at bounding box center [234, 197] width 229 height 27
click at [255, 191] on textarea "palun teil saata see küsimus samale pakkumisele vastataes ja kirjutage et soovi…" at bounding box center [234, 197] width 229 height 27
click at [316, 190] on textarea "palun teil saata see küsimus samale pakkumisele vastates ja kirjutage et soovit…" at bounding box center [234, 197] width 229 height 27
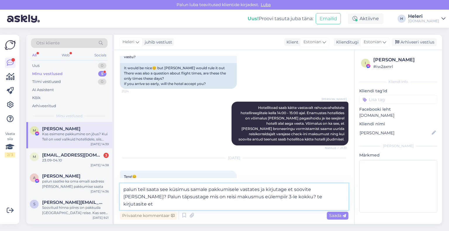
click at [125, 198] on textarea "palun teil saata see küsimus samale pakkumisele vastates ja kirjutage et soovit…" at bounding box center [234, 197] width 229 height 27
click at [255, 199] on textarea "palun teil saata see küsimus samale pakkumisele vastates ja kirjutage et soovit…" at bounding box center [234, 197] width 229 height 27
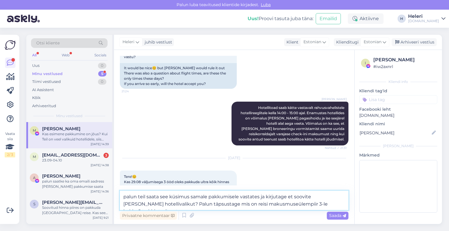
click at [256, 198] on textarea "palun teil saata see küsimus samale pakkumisele vastates ja kirjutage et soovit…" at bounding box center [234, 200] width 229 height 19
click at [256, 207] on textarea "palun teil saata see küsimus samale pakkumisele vastates ja kirjutage et soovit…" at bounding box center [234, 200] width 229 height 19
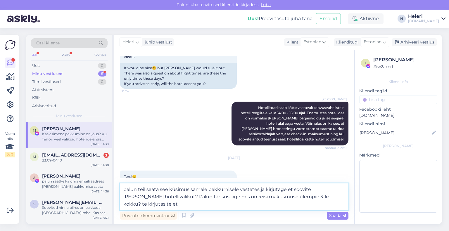
click at [238, 198] on textarea "palun teil saata see küsimus samale pakkumisele vastates ja kirjutage et soovit…" at bounding box center [234, 197] width 229 height 27
drag, startPoint x: 182, startPoint y: 203, endPoint x: 301, endPoint y: 202, distance: 118.9
click at [300, 202] on textarea "palun teil saata see küsimus samale pakkumisele vastates ja kirjutage et soovit…" at bounding box center [234, 197] width 229 height 27
click at [342, 197] on textarea "palun teil saata see küsimus samale pakkumisele vastates ja kirjutage et soovit…" at bounding box center [234, 197] width 229 height 27
paste textarea "400-500.-"
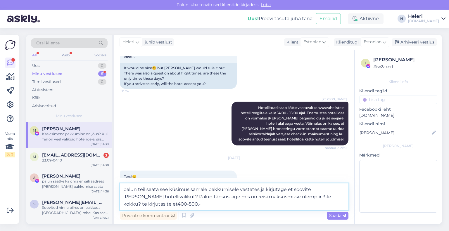
click at [128, 205] on textarea "palun teil saata see küsimus samale pakkumisele vastates ja kirjutage et soovit…" at bounding box center [234, 197] width 229 height 27
click at [167, 202] on textarea "palun teil saata see küsimus samale pakkumisele vastates ja kirjutage et soovit…" at bounding box center [234, 197] width 229 height 27
drag, startPoint x: 126, startPoint y: 205, endPoint x: 121, endPoint y: 204, distance: 4.7
click at [121, 204] on textarea "palun teil saata see küsimus samale pakkumisele vastates ja kirjutage et soovit…" at bounding box center [234, 197] width 229 height 27
click at [167, 204] on textarea "palun teil saata see küsimus samale pakkumisele vastates ja kirjutage et soovit…" at bounding box center [234, 197] width 229 height 27
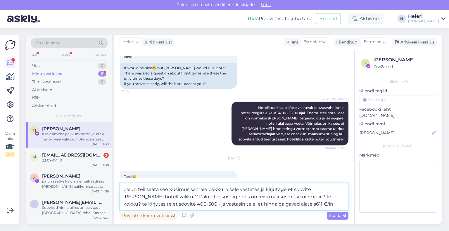
click at [257, 207] on textarea "palun teil saata see küsimus samale pakkumisele vastates ja kirjutage et soovit…" at bounding box center [234, 197] width 229 height 27
click at [258, 205] on textarea "palun teil saata see küsimus samale pakkumisele vastates ja kirjutage et soovit…" at bounding box center [234, 197] width 229 height 27
click at [284, 203] on textarea "palun teil saata see küsimus samale pakkumisele vastates ja kirjutage et soovit…" at bounding box center [234, 197] width 229 height 27
click at [141, 204] on textarea "palun teil saata see küsimus samale pakkumisele vastates ja kirjutage et soovit…" at bounding box center [234, 197] width 229 height 27
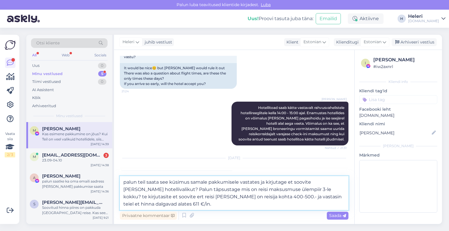
click at [146, 198] on textarea "palun teil saata see küsimus samale pakkumisele vastates ja kirjutage et soovit…" at bounding box center [234, 193] width 229 height 34
click at [308, 191] on textarea "palun teil saata see küsimus samale pakkumisele vastates ja kirjutage et soovit…" at bounding box center [234, 193] width 229 height 34
drag, startPoint x: 307, startPoint y: 191, endPoint x: 263, endPoint y: 193, distance: 44.5
click at [274, 193] on textarea "palun teil saata see küsimus samale pakkumisele vastates ja kirjutage et soovit…" at bounding box center [234, 193] width 229 height 34
drag, startPoint x: 157, startPoint y: 189, endPoint x: 307, endPoint y: 189, distance: 149.9
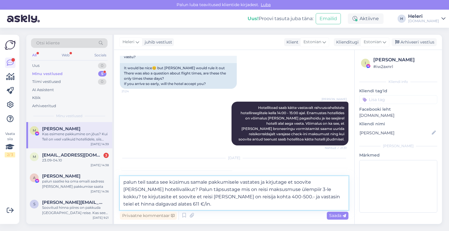
click at [307, 189] on textarea "palun teil saata see küsimus samale pakkumisele vastates ja kirjutage et soovit…" at bounding box center [234, 193] width 229 height 34
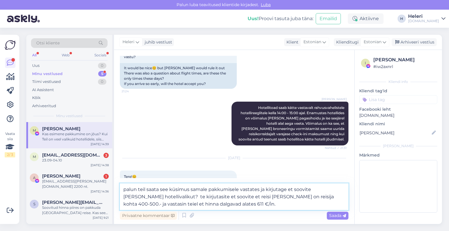
click at [158, 197] on textarea "palun teil saata see küsimus samale pakkumisele vastates ja kirjutage et soovit…" at bounding box center [234, 197] width 229 height 27
click at [188, 198] on textarea "palun teil saata see küsimus samale pakkumisele vastates ja kirjutage et soovit…" at bounding box center [234, 197] width 229 height 27
click at [238, 198] on textarea "palun teil saata see küsimus samale pakkumisele vastates ja kirjutage et soovit…" at bounding box center [234, 197] width 229 height 27
drag, startPoint x: 134, startPoint y: 204, endPoint x: 122, endPoint y: 204, distance: 11.7
click at [122, 204] on textarea "palun teil saata see küsimus samale pakkumisele vastates ja kirjutage et soovit…" at bounding box center [234, 197] width 229 height 27
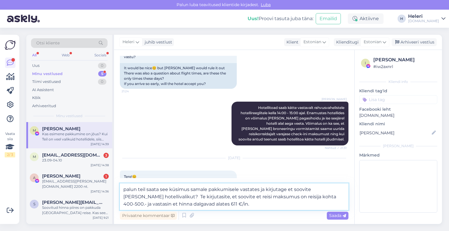
click at [211, 204] on textarea "palun teil saata see küsimus samale pakkumisele vastates ja kirjutage et soovit…" at bounding box center [234, 197] width 229 height 27
paste textarea "Palun täpsustage mis on reisi maksusmuse ülempiir 3-le kokku?"
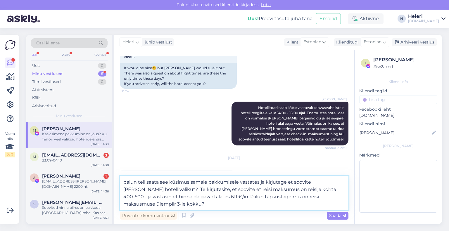
click at [160, 207] on textarea "palun teil saata see küsimus samale pakkumisele vastates ja kirjutage et soovit…" at bounding box center [234, 193] width 229 height 34
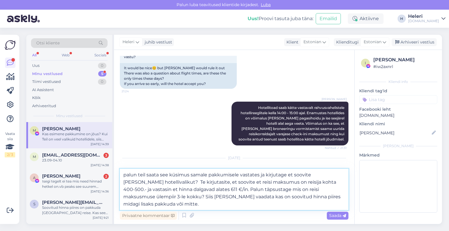
click at [260, 177] on textarea "palun teil saata see küsimus samale pakkumisele vastates ja kirjutage et soovit…" at bounding box center [234, 189] width 229 height 41
click at [153, 182] on textarea "palun teil saata see küsimus samale pakkumisele vastates ja kirjutage et soovit…" at bounding box center [234, 189] width 229 height 41
click at [145, 190] on textarea "palun teil saata see küsimus samale pakkumisele vastates ja kirjutage et soovit…" at bounding box center [234, 189] width 229 height 41
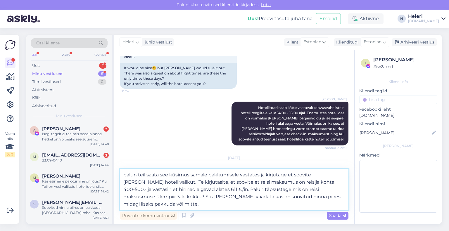
click at [289, 192] on textarea "palun teil saata see küsimus samale pakkumisele vastates ja kirjutage et soovit…" at bounding box center [234, 189] width 229 height 41
click at [165, 198] on textarea "palun teil saata see küsimus samale pakkumisele vastates ja kirjutage et soovit…" at bounding box center [234, 189] width 229 height 41
click at [166, 197] on textarea "palun teil saata see küsimus samale pakkumisele vastates ja kirjutage et soovit…" at bounding box center [234, 189] width 229 height 41
type textarea "palun teil saata see küsimus samale pakkumisele vastates ja kirjutage et soovit…"
click at [335, 213] on span "Saada" at bounding box center [337, 215] width 17 height 5
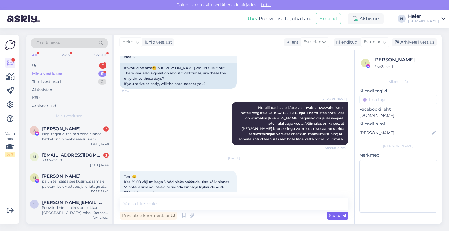
scroll to position [4014, 0]
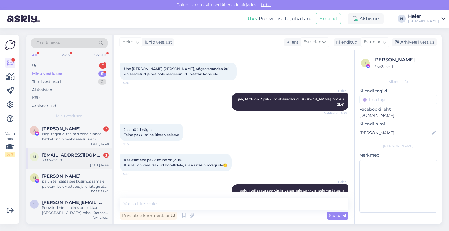
click at [80, 156] on span "[EMAIL_ADDRESS][DOMAIN_NAME]" at bounding box center [72, 155] width 61 height 5
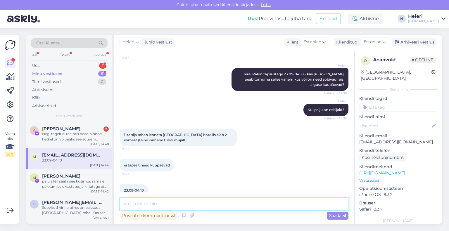
click at [151, 204] on textarea at bounding box center [234, 204] width 229 height 12
type textarea "m"
type textarea "K"
drag, startPoint x: 177, startPoint y: 205, endPoint x: 109, endPoint y: 205, distance: 67.5
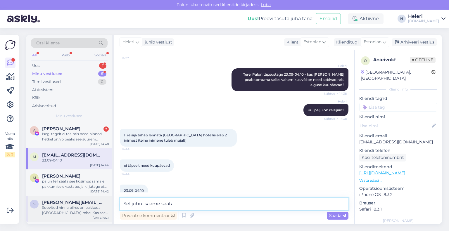
click at [109, 205] on div "Otsi kliente All Web Socials Uus 1 Minu vestlused 5 Tiimi vestlused 0 AI Assist…" at bounding box center [234, 129] width 416 height 189
click at [177, 200] on textarea "Sel juhul saame saata" at bounding box center [234, 204] width 229 height 12
click at [183, 206] on textarea "Sel juhul saame saata" at bounding box center [234, 204] width 229 height 12
drag, startPoint x: 181, startPoint y: 206, endPoint x: 113, endPoint y: 210, distance: 67.7
click at [113, 210] on div "Otsi kliente All Web Socials Uus 1 Minu vestlused 5 Tiimi vestlused 0 AI Assist…" at bounding box center [234, 129] width 416 height 189
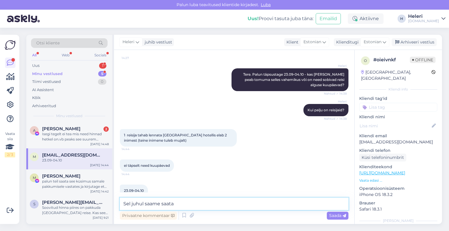
click at [180, 205] on textarea "Sel juhul saame saata" at bounding box center [234, 204] width 229 height 12
drag, startPoint x: 178, startPoint y: 204, endPoint x: 119, endPoint y: 204, distance: 59.3
click at [119, 204] on div "Vestlus algas [DATE] Sooviks teada kas kuidagi võimalik ka ainult lennupileteid…" at bounding box center [234, 137] width 240 height 174
type textarea "H"
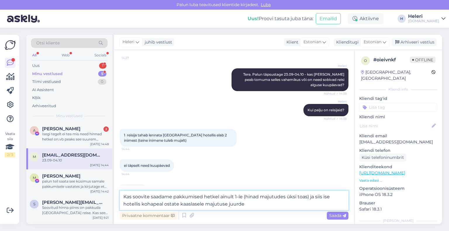
drag, startPoint x: 252, startPoint y: 200, endPoint x: 256, endPoint y: 197, distance: 4.9
click at [256, 197] on textarea "Kas soovite saadame pakkumised hetkel ainult 1-le (hinad majutudes üksi toas) j…" at bounding box center [234, 200] width 229 height 19
click at [248, 205] on textarea "Kas soovite saadame pakkumised hetkel ainult 1-le (hinnad majutudes üksi toas) …" at bounding box center [234, 200] width 229 height 19
click at [321, 205] on textarea "Kas soovite saadame pakkumised hetkel ainult 1-le (hinnad majutudes üksi toas) …" at bounding box center [234, 200] width 229 height 19
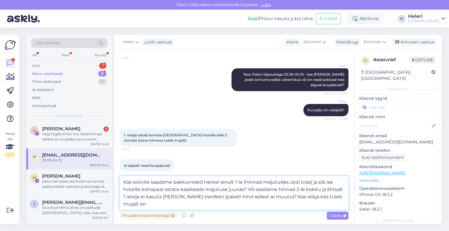
drag, startPoint x: 277, startPoint y: 196, endPoint x: 344, endPoint y: 196, distance: 67.5
click at [344, 196] on textarea "Kas soovite saadame pakkumised hetkel ainult 1-le (hinnad majutudes üksi toas) …" at bounding box center [234, 193] width 229 height 34
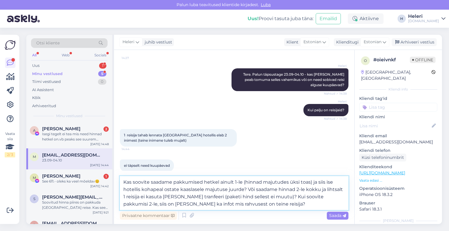
click at [274, 198] on textarea "Kas soovite saadame pakkumised hetkel ainult 1-le (hinnad majutudes üksi toas) …" at bounding box center [234, 193] width 229 height 34
click at [178, 206] on textarea "Kas soovite saadame pakkumised hetkel ainult 1-le (hinnad majutudes üksi toas) …" at bounding box center [234, 193] width 229 height 34
type textarea "Kas soovite saadame pakkumised hetkel ainult 1-le (hinnad majutudes üksi toas) …"
click at [339, 216] on span "Saada" at bounding box center [337, 215] width 17 height 5
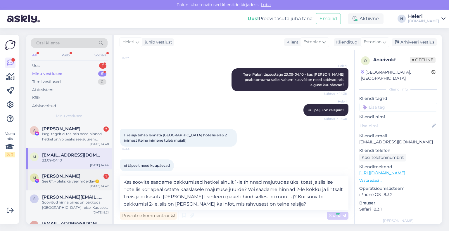
click at [72, 179] on div "See 611.- oleks ka veel mõeldav😊" at bounding box center [75, 181] width 67 height 5
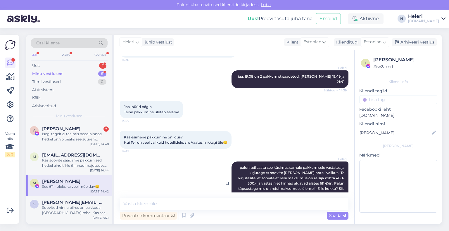
scroll to position [3890, 0]
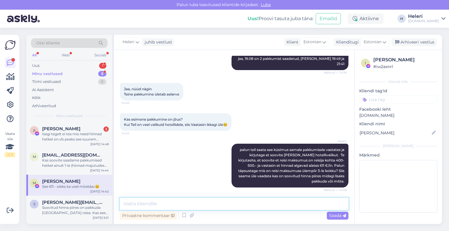
click at [172, 203] on textarea at bounding box center [234, 204] width 229 height 12
click at [171, 203] on textarea at bounding box center [234, 204] width 229 height 12
type textarea "S"
click at [159, 203] on textarea at bounding box center [234, 204] width 229 height 12
type textarea "j"
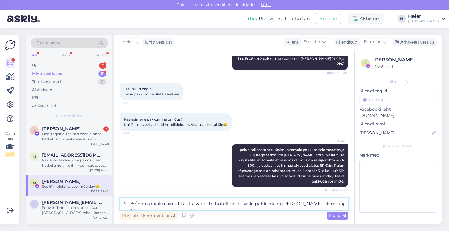
click at [142, 205] on textarea "611 €/in on paraku ainult täiskasvanute hotell, seda siiski pakkuda ei [PERSON_…" at bounding box center [234, 204] width 229 height 12
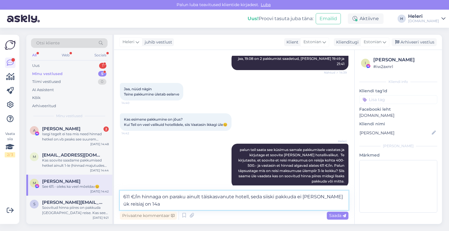
click at [310, 197] on textarea "611 €/in hinnaga on paraku ainult täiskasvanute hotell, seda siiski pakkuda ei …" at bounding box center [234, 200] width 229 height 19
click at [308, 198] on textarea "611 €/in hinnaga on paraku ainult täiskasvanute hotell, seda siiski pakkuda ei …" at bounding box center [234, 200] width 229 height 19
click at [310, 197] on textarea "611 €/in hinnaga on paraku ainult täiskasvanute hotell, seda siiski pakkuda ei …" at bounding box center [234, 200] width 229 height 19
click at [326, 198] on textarea "611 €/in hinnaga on paraku ainult täiskasvanute hotell, seda siiski pakkuda ei …" at bounding box center [234, 200] width 229 height 19
click at [342, 199] on textarea "611 €/in hinnaga on paraku ainult täiskasvanute hotell, seda siiski pakkuda ei …" at bounding box center [234, 200] width 229 height 19
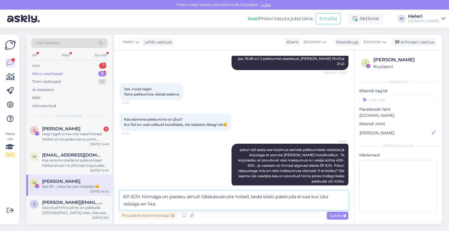
click at [162, 205] on textarea "611 €/in hinnaga on paraku ainult täiskasvanute hotell, seda siiski pakkuda ei …" at bounding box center [234, 200] width 229 height 19
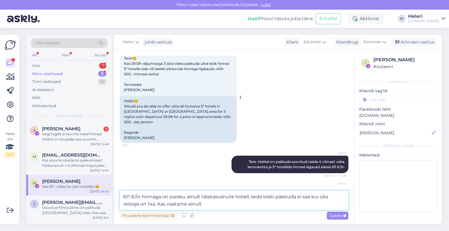
scroll to position [3429, 0]
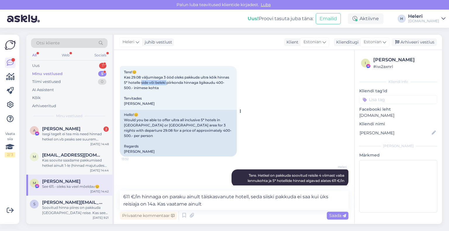
drag, startPoint x: 141, startPoint y: 66, endPoint x: 167, endPoint y: 68, distance: 26.0
click at [167, 70] on span "Tere!😊 Kas 29.08 väljumisega 3 ööd oleks pakkuda ultra kõik hinnas 5* hotelle s…" at bounding box center [177, 88] width 106 height 36
paste textarea "side või beleki"
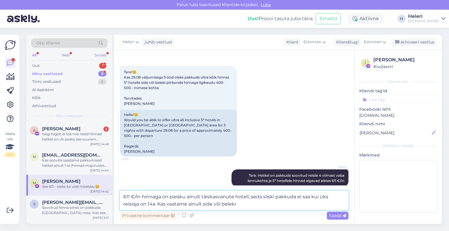
click at [189, 206] on textarea "611 €/in hinnaga on paraku ainult täiskasvanute hotell, seda siiski pakkuda ei …" at bounding box center [234, 200] width 229 height 19
click at [216, 204] on textarea "611 €/in hinnaga on paraku ainult täiskasvanute hotell, seda siiski pakkuda ei …" at bounding box center [234, 200] width 229 height 19
drag, startPoint x: 238, startPoint y: 205, endPoint x: 231, endPoint y: 204, distance: 6.7
click at [236, 204] on textarea "611 €/in hinnaga on paraku ainult täiskasvanute hotell, seda siiski pakkuda ei …" at bounding box center [234, 200] width 229 height 19
click at [250, 205] on textarea "611 €/in hinnaga on paraku ainult täiskasvanute hotell, seda siiski pakkuda ei …" at bounding box center [234, 200] width 229 height 19
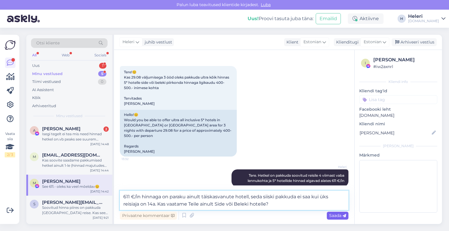
type textarea "611 €/in hinnaga on paraku ainult täiskasvanute hotell, seda siiski pakkuda ei …"
click at [338, 217] on span "Saada" at bounding box center [337, 215] width 17 height 5
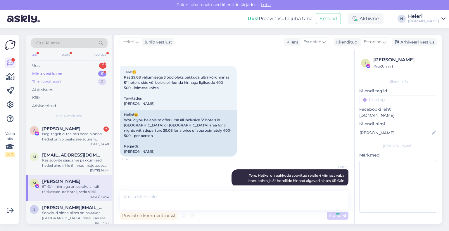
scroll to position [3926, 0]
drag, startPoint x: 68, startPoint y: 73, endPoint x: 70, endPoint y: 79, distance: 6.7
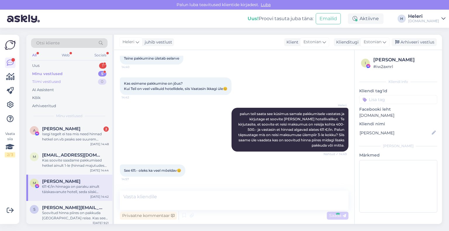
click at [68, 72] on div "Minu vestlused 5" at bounding box center [69, 74] width 77 height 8
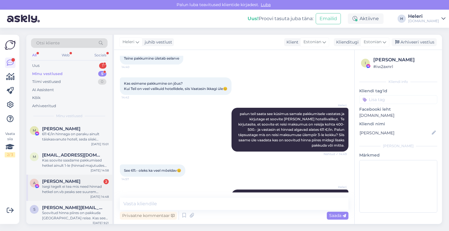
click at [78, 187] on div "Isegi tegelt ei tea mis need hinnad hetkel on.vb peaks see suurem olema.Eelmine…" at bounding box center [75, 189] width 67 height 11
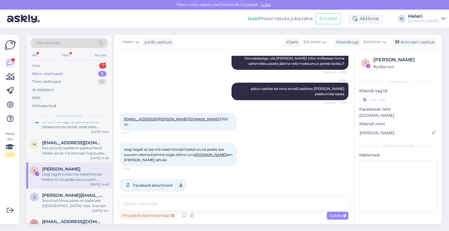
scroll to position [29, 0]
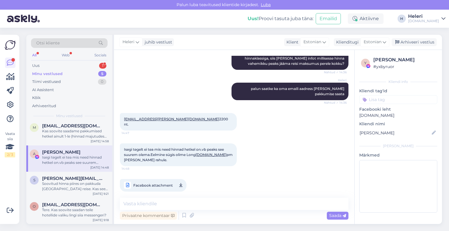
click at [163, 182] on span "Facebook attachment" at bounding box center [152, 185] width 39 height 7
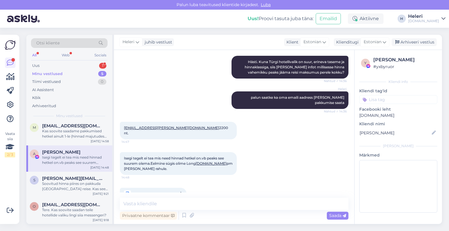
scroll to position [167, 0]
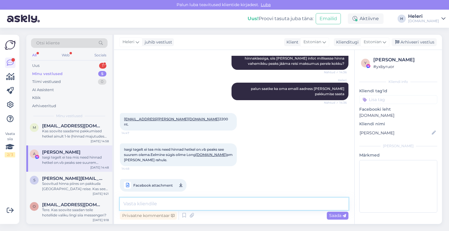
click at [207, 201] on textarea at bounding box center [234, 204] width 229 height 12
drag, startPoint x: 217, startPoint y: 205, endPoint x: 223, endPoint y: 205, distance: 5.3
click at [223, 205] on textarea "Vaatame [PERSON_NAME] saadame pakkumised teiel emailie tänase õhtu jooksul" at bounding box center [234, 204] width 229 height 12
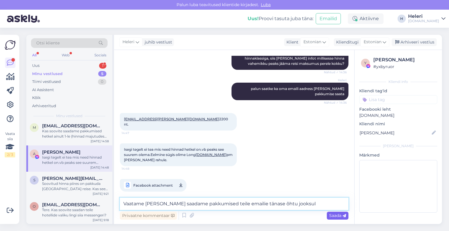
type textarea "Vaatame [PERSON_NAME] saadame pakkumised teile emailie tänase õhtu jooksul"
click at [334, 216] on span "Saada" at bounding box center [337, 215] width 17 height 5
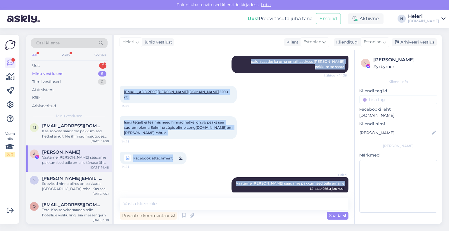
scroll to position [198, 0]
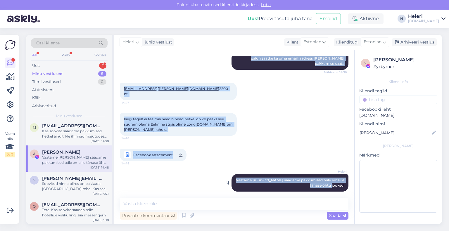
drag, startPoint x: 122, startPoint y: 92, endPoint x: 333, endPoint y: 179, distance: 228.8
click at [344, 179] on div "Vestlus algas [DATE] Tere sooviks türki 2täisk + 2 last 9 ja 10 a.Kõik hinnas.5…" at bounding box center [237, 124] width 234 height 137
click at [409, 41] on div "Arhiveeri vestlus" at bounding box center [414, 42] width 45 height 8
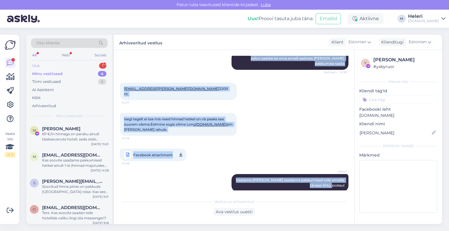
click at [63, 65] on div "Uus 1" at bounding box center [69, 66] width 77 height 8
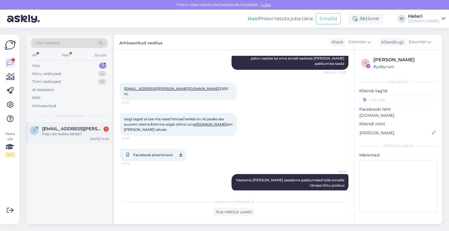
click at [71, 130] on span "[EMAIL_ADDRESS][PERSON_NAME][DOMAIN_NAME]" at bounding box center [72, 128] width 61 height 5
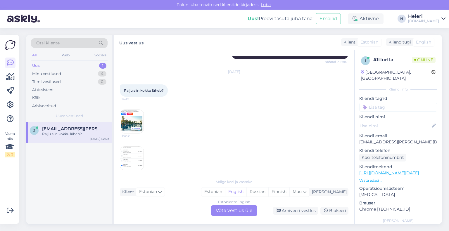
click at [129, 113] on img at bounding box center [131, 121] width 23 height 23
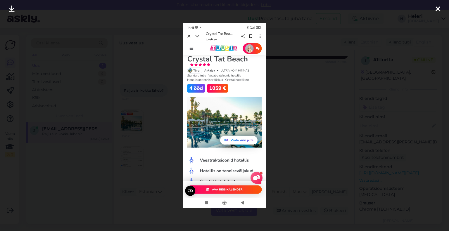
click at [435, 9] on div at bounding box center [438, 9] width 12 height 18
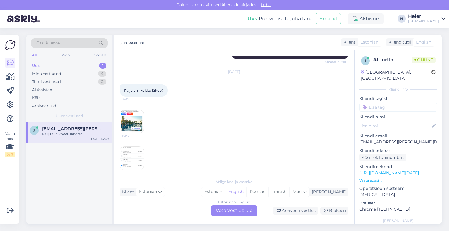
click at [134, 152] on img at bounding box center [131, 158] width 23 height 23
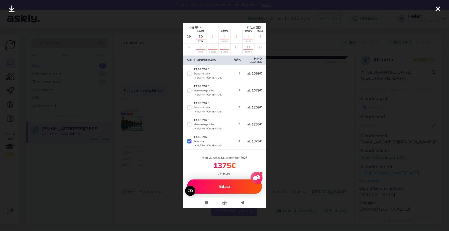
click at [436, 9] on icon at bounding box center [437, 10] width 5 height 8
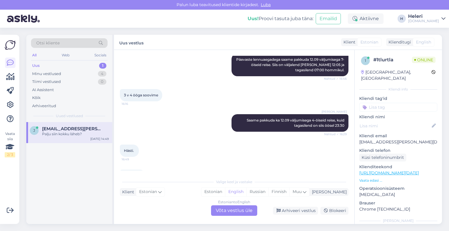
scroll to position [781, 0]
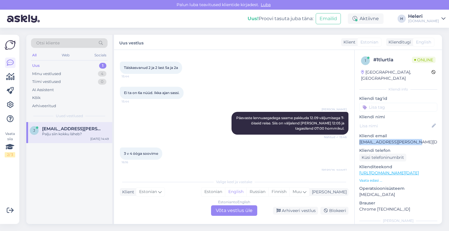
drag, startPoint x: 358, startPoint y: 135, endPoint x: 399, endPoint y: 136, distance: 41.2
click at [429, 135] on div "1 # 1tlurtla Online [GEOGRAPHIC_DATA], [GEOGRAPHIC_DATA] Kliendi info Kliendi t…" at bounding box center [398, 173] width 87 height 246
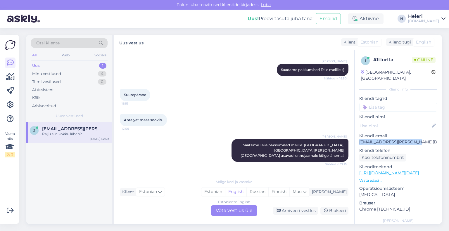
scroll to position [1073, 0]
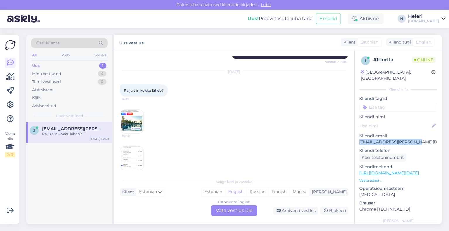
click at [48, 68] on div "Uus 1" at bounding box center [69, 66] width 77 height 8
click at [50, 75] on div "Minu vestlused" at bounding box center [46, 74] width 29 height 6
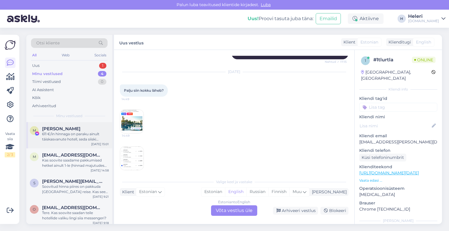
click at [67, 137] on div "611 €/in hinnaga on paraku ainult täiskasvanute hotell, seda siiski pakkuda ei …" at bounding box center [75, 137] width 67 height 11
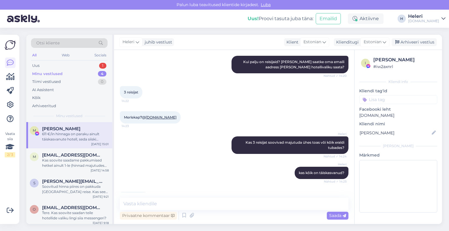
scroll to position [3538, 0]
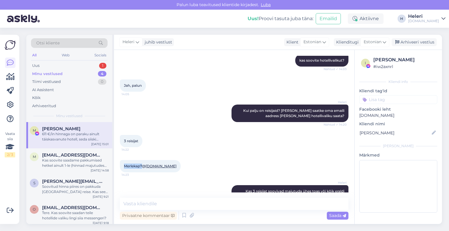
drag, startPoint x: 124, startPoint y: 145, endPoint x: 143, endPoint y: 146, distance: 18.7
click at [143, 164] on span "Merlekap7@ [DOMAIN_NAME]" at bounding box center [150, 166] width 53 height 4
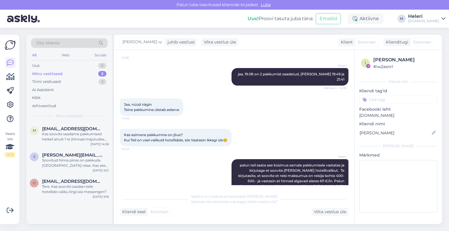
scroll to position [3662, 0]
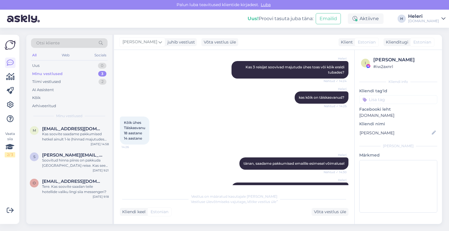
click at [53, 73] on div "Minu vestlused" at bounding box center [47, 74] width 30 height 6
click at [76, 134] on div "Kas soovite saadame pakkumised hetkel ainult 1-le (hinnad majutudes üksi toas) …" at bounding box center [75, 137] width 67 height 11
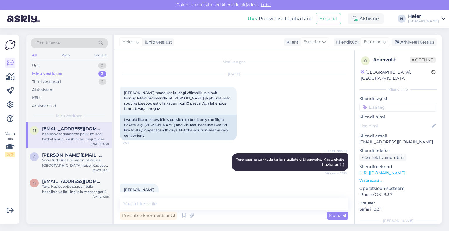
scroll to position [1890, 0]
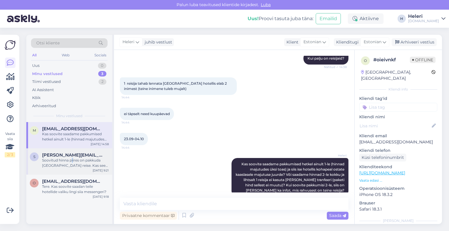
click at [72, 161] on div "Soovitud hinna piires on pakkuda [GEOGRAPHIC_DATA] reise. Kas see sihtkoht sobi…" at bounding box center [75, 163] width 67 height 11
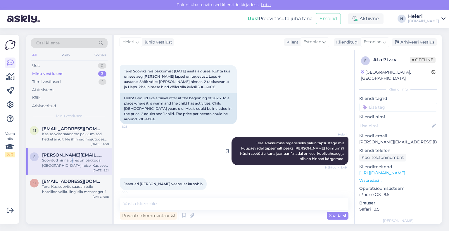
scroll to position [0, 0]
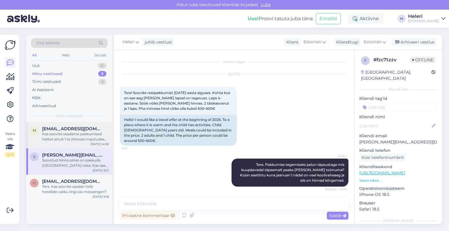
click at [76, 136] on div "Kas soovite saadame pakkumised hetkel ainult 1-le (hinnad majutudes üksi toas) …" at bounding box center [75, 137] width 67 height 11
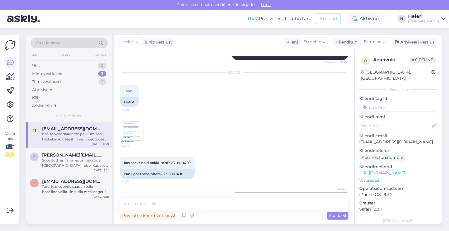
scroll to position [1715, 0]
click at [79, 186] on div "Tere. Kas soovite saadan teile hotellide valiku lingi siia messengeri?" at bounding box center [75, 189] width 67 height 11
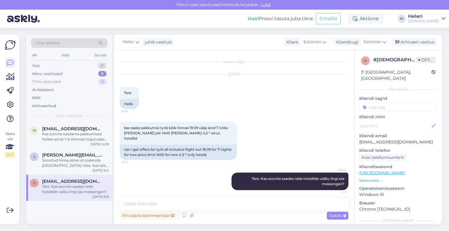
click at [59, 83] on div "Tiimi vestlused" at bounding box center [46, 82] width 29 height 6
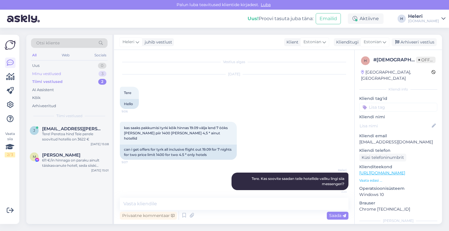
click at [51, 73] on div "Minu vestlused" at bounding box center [46, 74] width 29 height 6
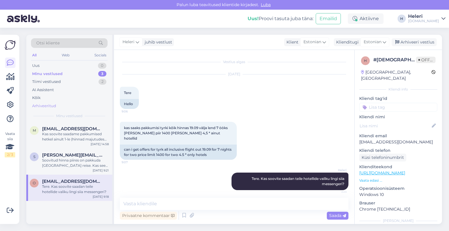
click at [48, 104] on div "Arhiveeritud" at bounding box center [44, 106] width 24 height 6
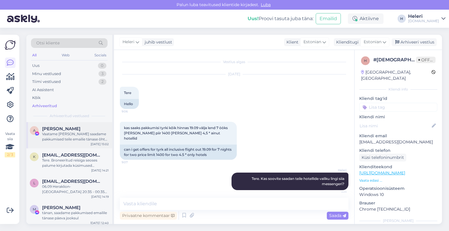
click at [66, 138] on div "Vaatame [PERSON_NAME] saadame pakkumised teile emailie tänase õhtu jooksul" at bounding box center [75, 137] width 67 height 11
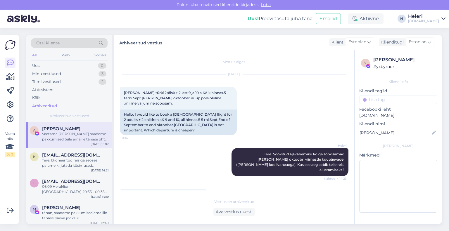
scroll to position [200, 0]
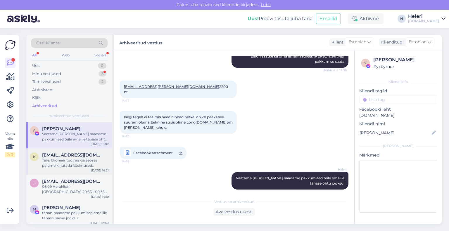
click at [71, 155] on span "[EMAIL_ADDRESS][DOMAIN_NAME]" at bounding box center [72, 155] width 61 height 5
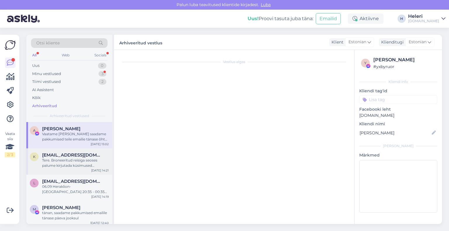
scroll to position [0, 0]
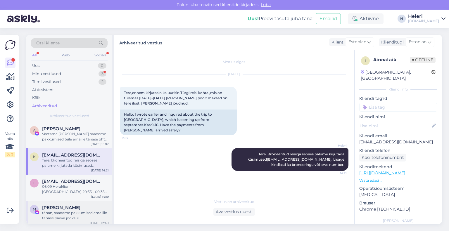
click at [74, 212] on div "tänan, saadame pakkumised emailile tänase päeva jooksul" at bounding box center [75, 215] width 67 height 11
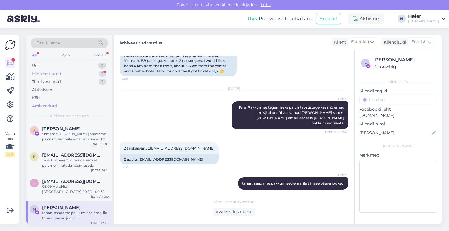
click at [56, 72] on div "Minu vestlused" at bounding box center [46, 74] width 29 height 6
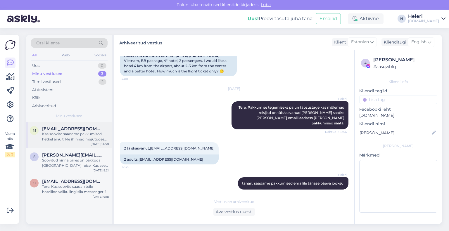
click at [72, 134] on div "Kas soovite saadame pakkumised hetkel ainult 1-le (hinnad majutudes üksi toas) …" at bounding box center [75, 137] width 67 height 11
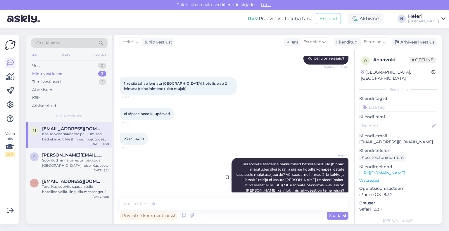
scroll to position [1890, 0]
click at [85, 156] on span "[PERSON_NAME][EMAIL_ADDRESS][DOMAIN_NAME]" at bounding box center [72, 155] width 61 height 5
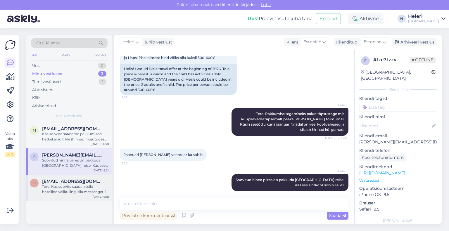
click at [80, 184] on div "Tere. Kas soovite saadan teile hotellide valiku lingi siia messengeri?" at bounding box center [75, 189] width 67 height 11
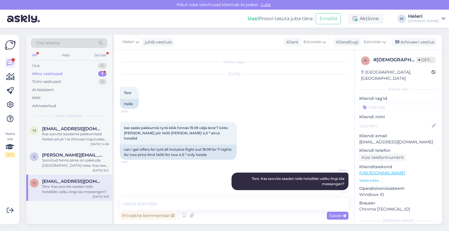
click at [51, 73] on div "Minu vestlused" at bounding box center [47, 74] width 30 height 6
click at [72, 167] on div "Soovitud hinna piires on pakkuda [GEOGRAPHIC_DATA] reise. Kas see sihtkoht sobi…" at bounding box center [75, 163] width 67 height 11
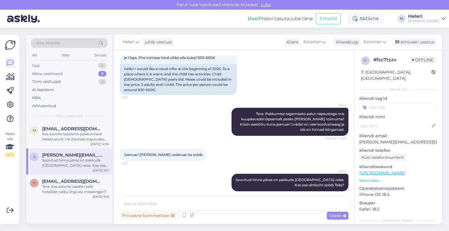
scroll to position [51, 0]
click at [59, 131] on span "[EMAIL_ADDRESS][DOMAIN_NAME]" at bounding box center [72, 128] width 61 height 5
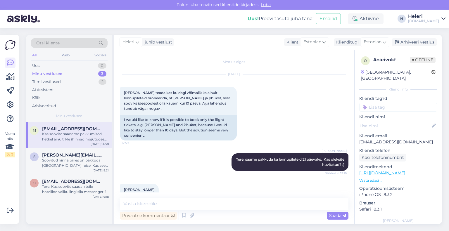
scroll to position [1890, 0]
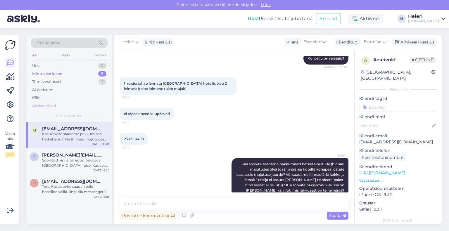
click at [48, 106] on div "Arhiveeritud" at bounding box center [44, 106] width 24 height 6
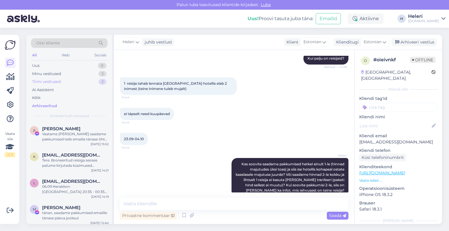
click at [44, 83] on div "Tiimi vestlused" at bounding box center [46, 82] width 29 height 6
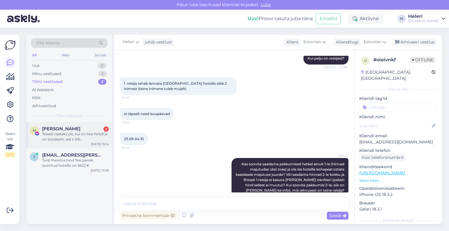
click at [56, 137] on div "Teised vaataks yle, kui on hea hotell ja on soodsam, siis v õib [PERSON_NAME] h…" at bounding box center [75, 137] width 67 height 11
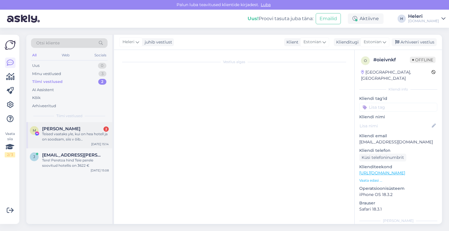
scroll to position [3883, 0]
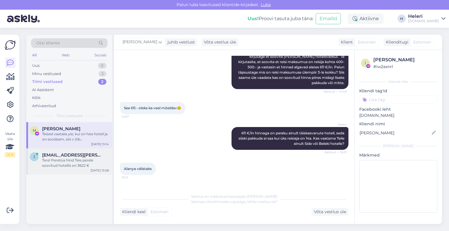
click at [63, 162] on div "Tere! Peretoa hind Teie perele soovitud hotellis on 3622 €" at bounding box center [75, 163] width 67 height 11
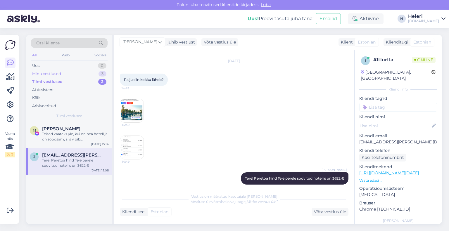
click at [46, 72] on div "Minu vestlused" at bounding box center [46, 74] width 29 height 6
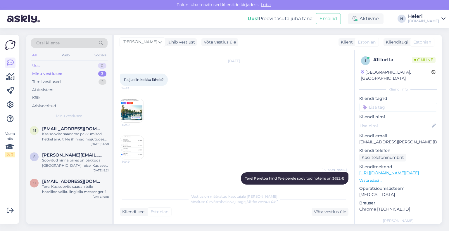
click at [45, 67] on div "Uus 0" at bounding box center [69, 66] width 77 height 8
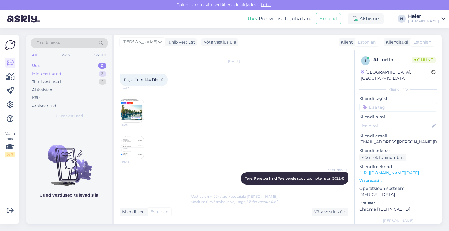
click at [45, 73] on div "Minu vestlused" at bounding box center [46, 74] width 29 height 6
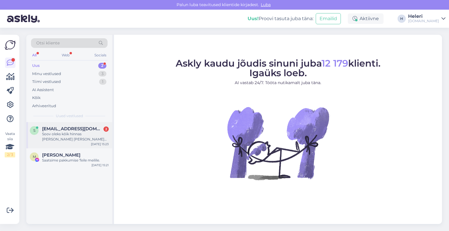
click at [76, 131] on span "sarmite.pill@gmail.com" at bounding box center [72, 128] width 61 height 5
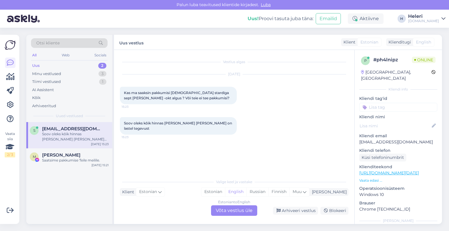
click at [243, 209] on div "Estonian to English Võta vestlus üle" at bounding box center [234, 210] width 46 height 11
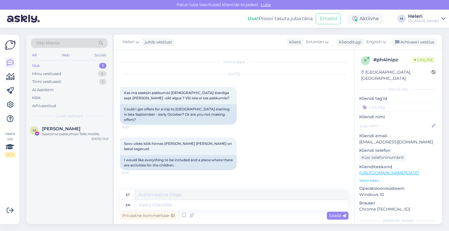
drag, startPoint x: 359, startPoint y: 136, endPoint x: 408, endPoint y: 133, distance: 48.6
click at [408, 139] on p "sarmite.pill@gmail.com" at bounding box center [398, 142] width 78 height 6
copy p "sarmite.pill@gmail.com"
click at [372, 42] on span "English" at bounding box center [373, 42] width 15 height 6
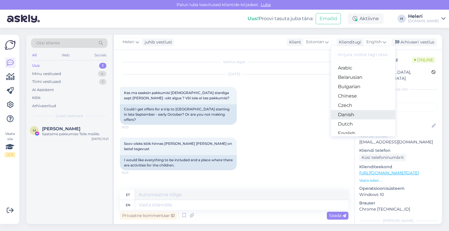
scroll to position [58, 0]
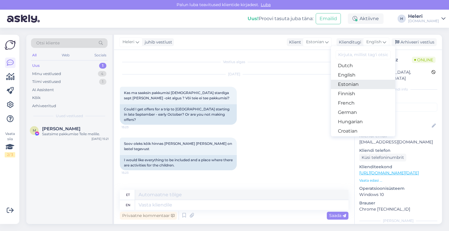
click at [352, 86] on link "Estonian" at bounding box center [363, 84] width 64 height 9
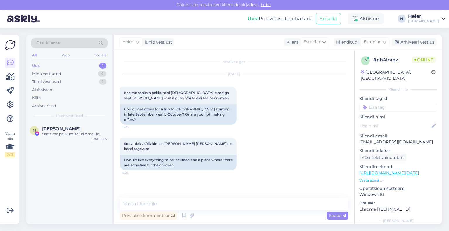
click at [189, 193] on div "Vestlus algas Aug 21 2025 Kas ma saaksin pakkumisi Türki stardiga sept lõpp -ok…" at bounding box center [234, 137] width 240 height 174
click at [185, 203] on textarea at bounding box center [234, 204] width 229 height 12
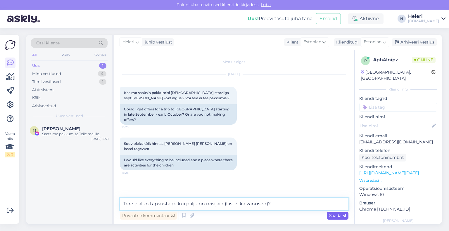
type textarea "Tere. palun täpsustage kui palju on reisijaid (lastel ka vanused)?"
click at [338, 215] on span "Saada" at bounding box center [337, 215] width 17 height 5
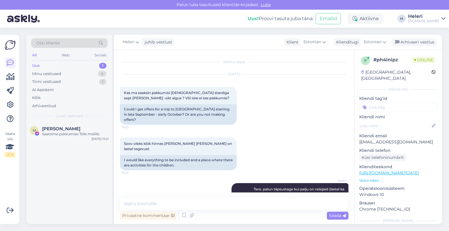
scroll to position [4, 0]
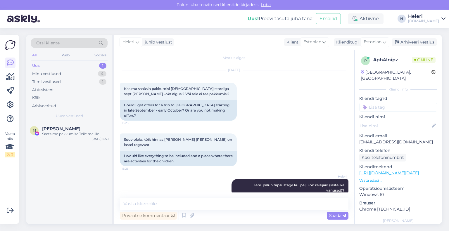
click at [57, 63] on div "Uus 1" at bounding box center [69, 66] width 77 height 8
click at [64, 129] on span "[PERSON_NAME]" at bounding box center [61, 128] width 38 height 5
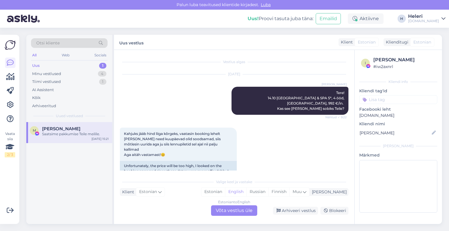
scroll to position [3867, 0]
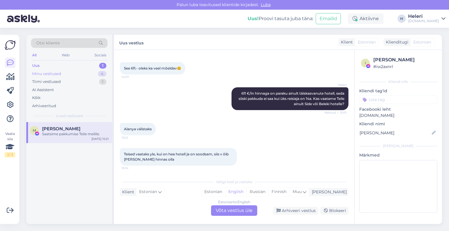
click at [74, 72] on div "Minu vestlused 4" at bounding box center [69, 74] width 77 height 8
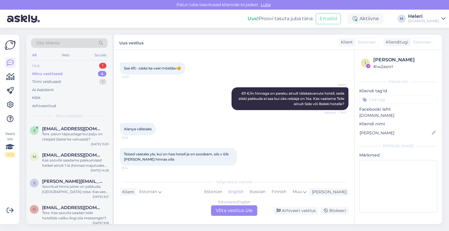
click at [74, 68] on div "Uus 1" at bounding box center [69, 66] width 77 height 8
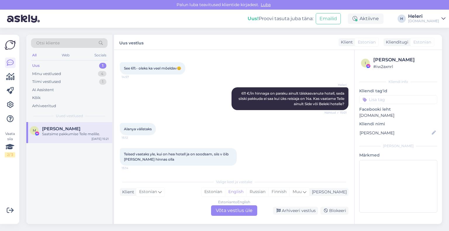
click at [82, 136] on div "Saatsime pakkumise Teile meilile." at bounding box center [75, 134] width 67 height 5
click at [229, 210] on div "Estonian to English Võta vestlus üle" at bounding box center [234, 210] width 46 height 11
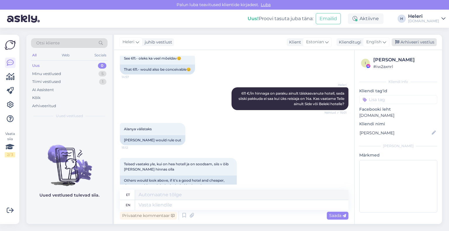
click at [413, 43] on div "Arhiveeri vestlus" at bounding box center [414, 42] width 45 height 8
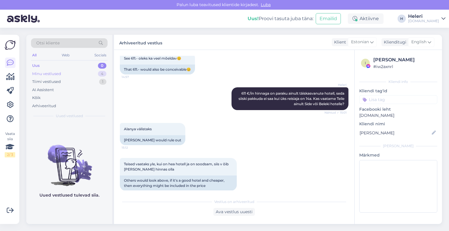
click at [53, 74] on div "Minu vestlused" at bounding box center [46, 74] width 29 height 6
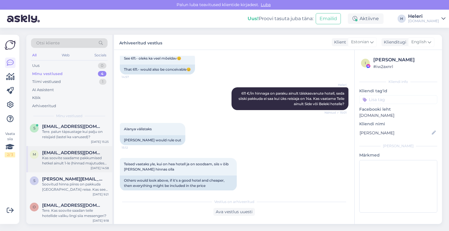
scroll to position [3, 0]
click at [72, 211] on div "Tere. Kas soovite saadan teile hotellide valiku lingi siia messengeri?" at bounding box center [75, 212] width 67 height 11
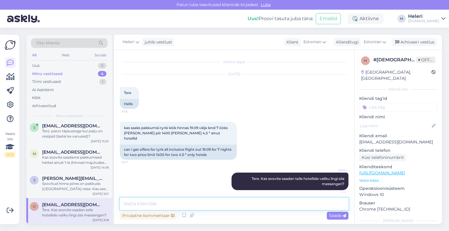
click at [250, 205] on textarea at bounding box center [234, 204] width 229 height 12
click at [123, 91] on div "Tere 9:06" at bounding box center [129, 93] width 19 height 12
click at [82, 182] on div "Soovitud hinna piires on pakkuda [GEOGRAPHIC_DATA] reise. Kas see sihtkoht sobi…" at bounding box center [75, 186] width 67 height 11
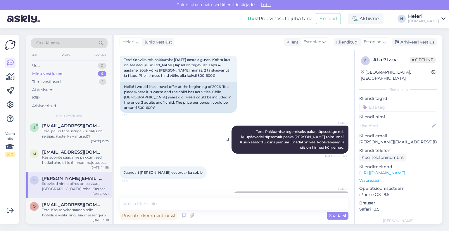
scroll to position [51, 0]
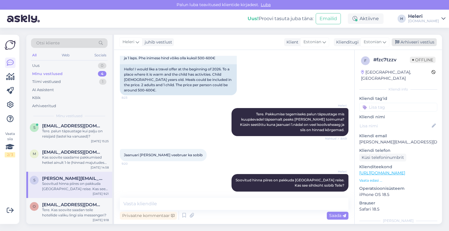
click at [414, 43] on div "Arhiveeri vestlus" at bounding box center [414, 42] width 45 height 8
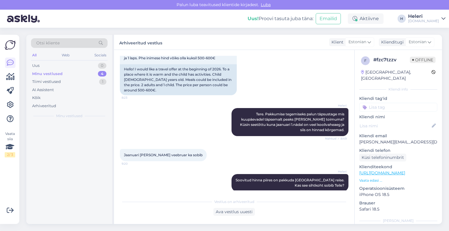
scroll to position [0, 0]
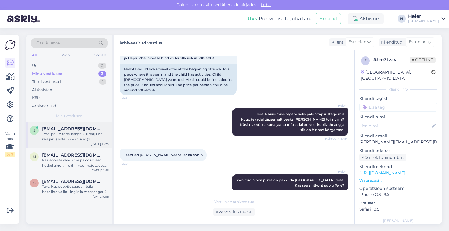
click at [75, 137] on div "Tere. palun täpsustage kui palju on reisijaid (lastel ka vanused)?" at bounding box center [75, 137] width 67 height 11
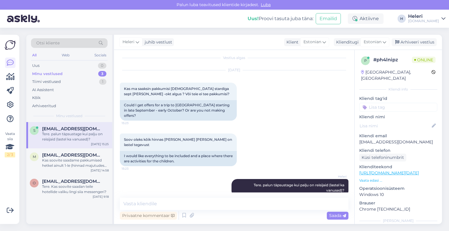
scroll to position [4, 0]
click at [78, 153] on span "[EMAIL_ADDRESS][DOMAIN_NAME]" at bounding box center [72, 155] width 61 height 5
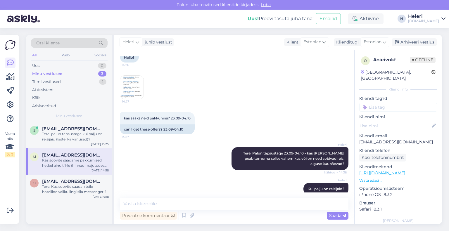
scroll to position [1744, 0]
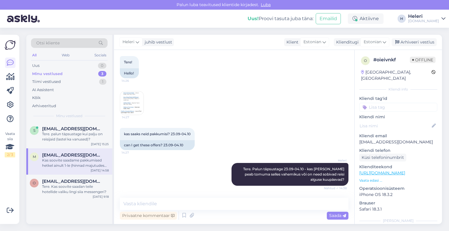
click at [129, 92] on img at bounding box center [131, 102] width 23 height 23
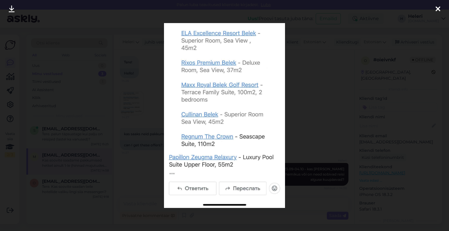
click at [441, 10] on div at bounding box center [438, 9] width 12 height 18
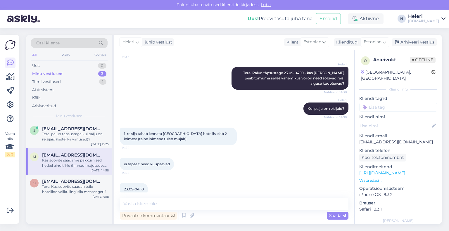
scroll to position [1890, 0]
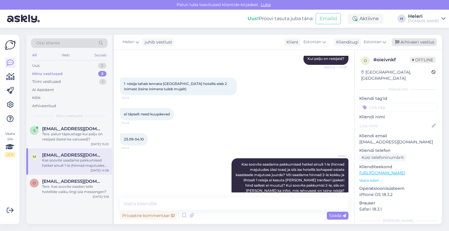
click at [419, 43] on div "Arhiveeri vestlus" at bounding box center [414, 42] width 45 height 8
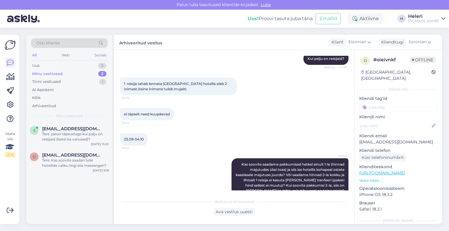
click at [75, 74] on div "Minu vestlused 2" at bounding box center [69, 74] width 77 height 8
click at [67, 128] on span "sarmite.pill@gmail.com" at bounding box center [72, 128] width 61 height 5
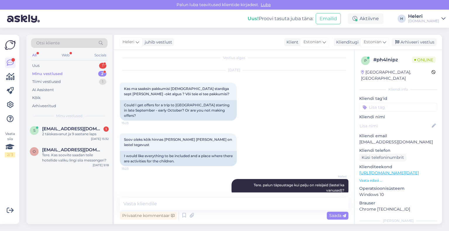
scroll to position [29, 0]
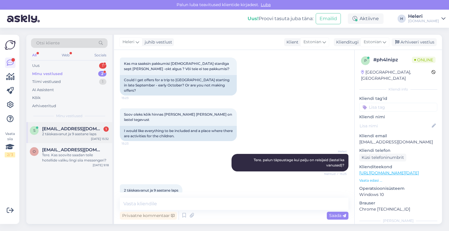
click at [68, 130] on span "sarmite.pill@gmail.com" at bounding box center [72, 128] width 61 height 5
click at [150, 202] on textarea at bounding box center [234, 204] width 229 height 12
type textarea "H"
type textarea "K"
click at [212, 203] on textarea at bounding box center [234, 204] width 229 height 12
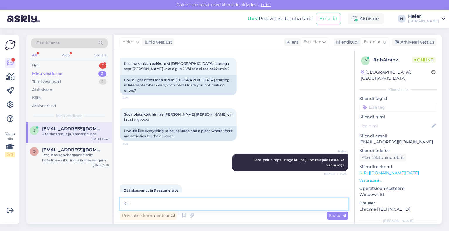
type textarea "K"
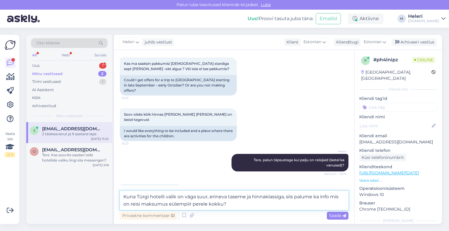
click at [169, 206] on textarea "Kuna Türgi hotelli valik on väga suur, erineva taseme ja hinnaklassiga, siis pa…" at bounding box center [234, 200] width 229 height 19
type textarea "Kuna Türgi hotelli valik on väga suur, erineva taseme ja hinnaklassiga, siis pa…"
click at [340, 213] on span "Saada" at bounding box center [337, 215] width 17 height 5
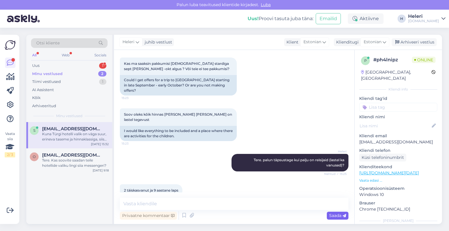
scroll to position [65, 0]
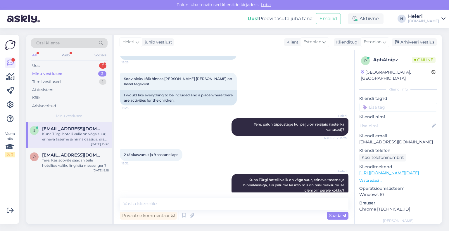
click at [76, 138] on div "Kuna Türgi hotelli valik on väga suur, erineva taseme ja hinnaklassiga, siis pa…" at bounding box center [75, 137] width 67 height 11
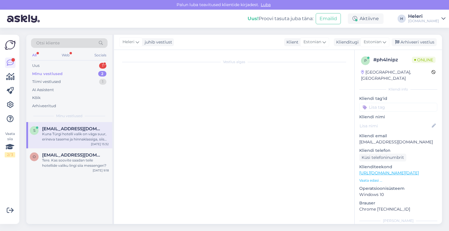
scroll to position [0, 0]
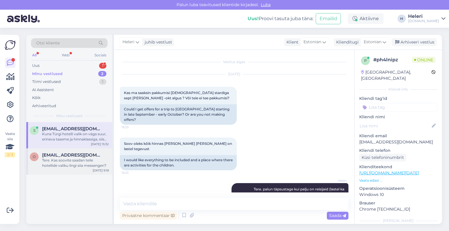
click at [78, 161] on div "Tere. Kas soovite saadan teile hotellide valiku lingi siia messengeri?" at bounding box center [75, 163] width 67 height 11
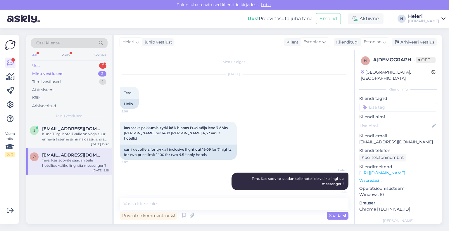
click at [40, 66] on div "Uus 1" at bounding box center [69, 66] width 77 height 8
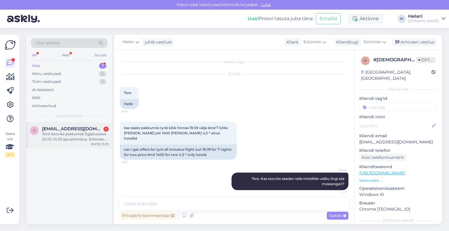
click at [86, 140] on div "Tere! Sooviks pakkumist Egiptusesse 20.02-01.03 ajavahemikus. Eelistaks Rixose …" at bounding box center [75, 137] width 67 height 11
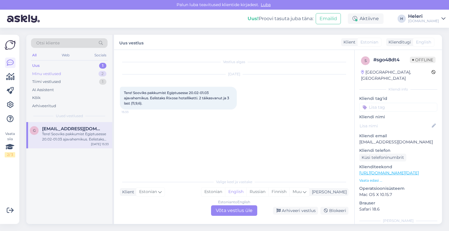
click at [62, 72] on div "Minu vestlused 2" at bounding box center [69, 74] width 77 height 8
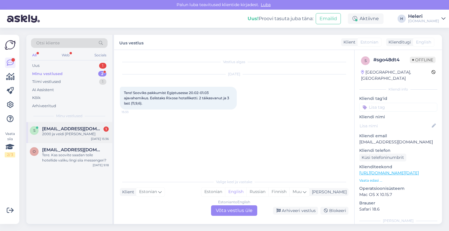
click at [72, 136] on div "2000 ja veidi peale vb" at bounding box center [75, 134] width 67 height 5
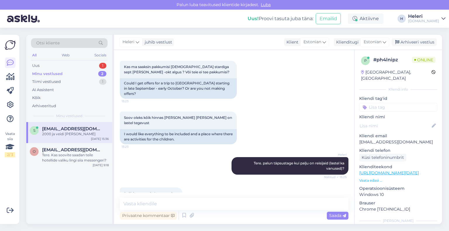
scroll to position [90, 0]
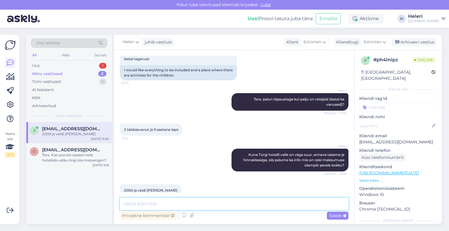
click at [158, 205] on textarea at bounding box center [234, 204] width 229 height 12
drag, startPoint x: 359, startPoint y: 134, endPoint x: 399, endPoint y: 134, distance: 39.7
click at [425, 139] on p "sarmite.pill@gmail.com" at bounding box center [398, 142] width 78 height 6
copy p "sarmite.pill@gmail.com"
paste textarea "sarmite.pill@gmail.com"
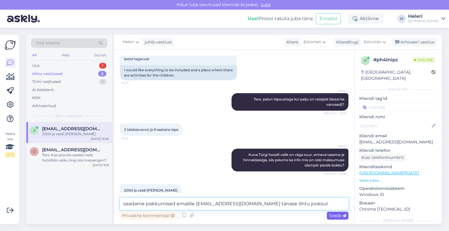
type textarea "saadame pakkumised emailile sarmite.pill@gmail.com tänase õhtu jooksul"
drag, startPoint x: 339, startPoint y: 215, endPoint x: 337, endPoint y: 210, distance: 5.0
click at [339, 214] on span "Saada" at bounding box center [337, 215] width 17 height 5
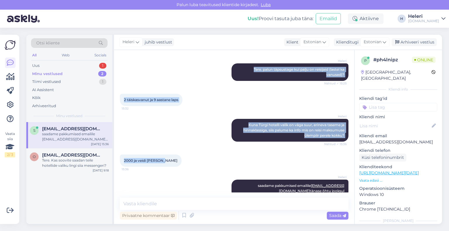
scroll to position [120, 0]
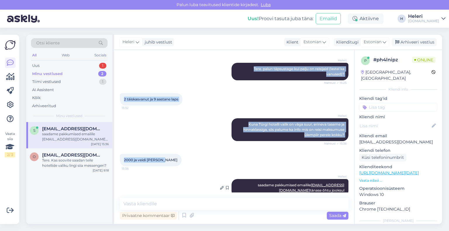
drag, startPoint x: 124, startPoint y: 90, endPoint x: 343, endPoint y: 181, distance: 237.0
click at [343, 181] on div "Vestlus algas Aug 21 2025 Kas ma saaksin pakkumisi Türki stardiga sept lõpp -ok…" at bounding box center [237, 124] width 234 height 137
copy div "Kas ma saaksin pakkumisi Türki stardiga sept lõpp -okt algus ? Või teie ei tee …"
click at [411, 42] on div "Arhiveeri vestlus" at bounding box center [414, 42] width 45 height 8
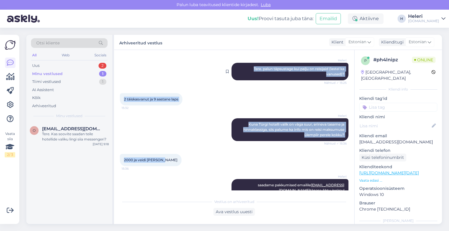
scroll to position [0, 0]
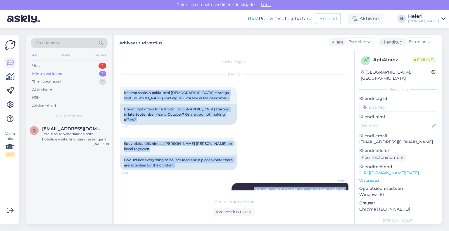
click at [53, 72] on div "Minu vestlused" at bounding box center [47, 74] width 30 height 6
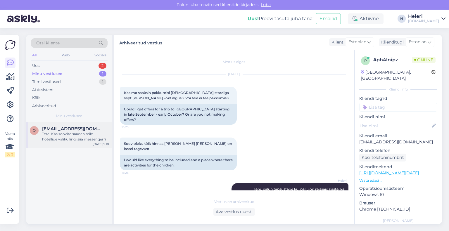
click at [63, 134] on div "Tere. Kas soovite saadan teile hotellide valiku lingi siia messengeri?" at bounding box center [75, 137] width 67 height 11
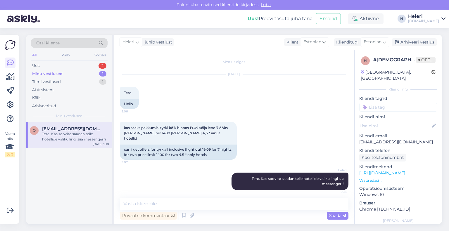
click at [431, 20] on div "[DOMAIN_NAME]" at bounding box center [423, 21] width 31 height 5
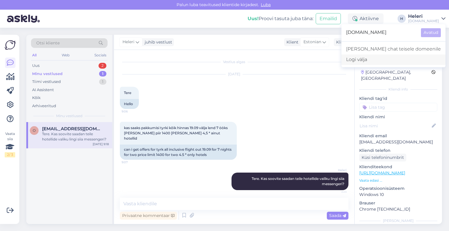
drag, startPoint x: 387, startPoint y: 57, endPoint x: 387, endPoint y: 54, distance: 3.2
click at [387, 57] on div "Logi välja" at bounding box center [393, 59] width 104 height 11
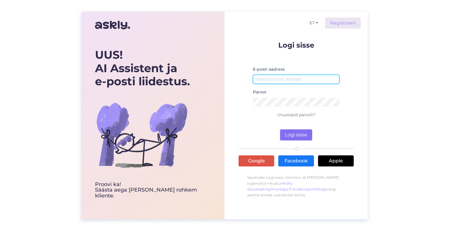
type input "[EMAIL_ADDRESS][DOMAIN_NAME]"
click at [297, 132] on button "Logi sisse" at bounding box center [296, 134] width 32 height 11
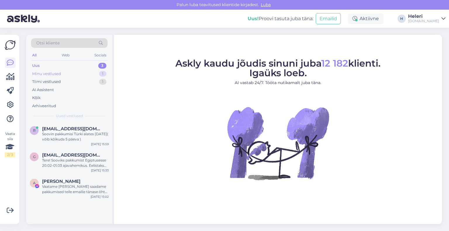
click at [57, 73] on div "Minu vestlused" at bounding box center [46, 74] width 29 height 6
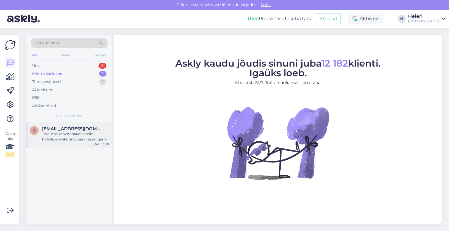
click at [71, 135] on div "Tere. Kas soovite saadan teile hotellide valiku lingi siia messengeri?" at bounding box center [75, 137] width 67 height 11
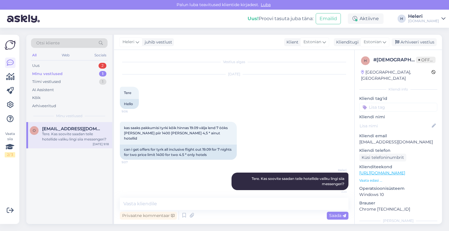
click at [432, 19] on div "Tuusik.ee" at bounding box center [423, 21] width 31 height 5
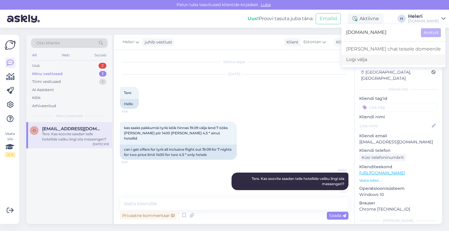
click at [388, 58] on div "Logi välja" at bounding box center [393, 59] width 104 height 11
